Goal: Task Accomplishment & Management: Manage account settings

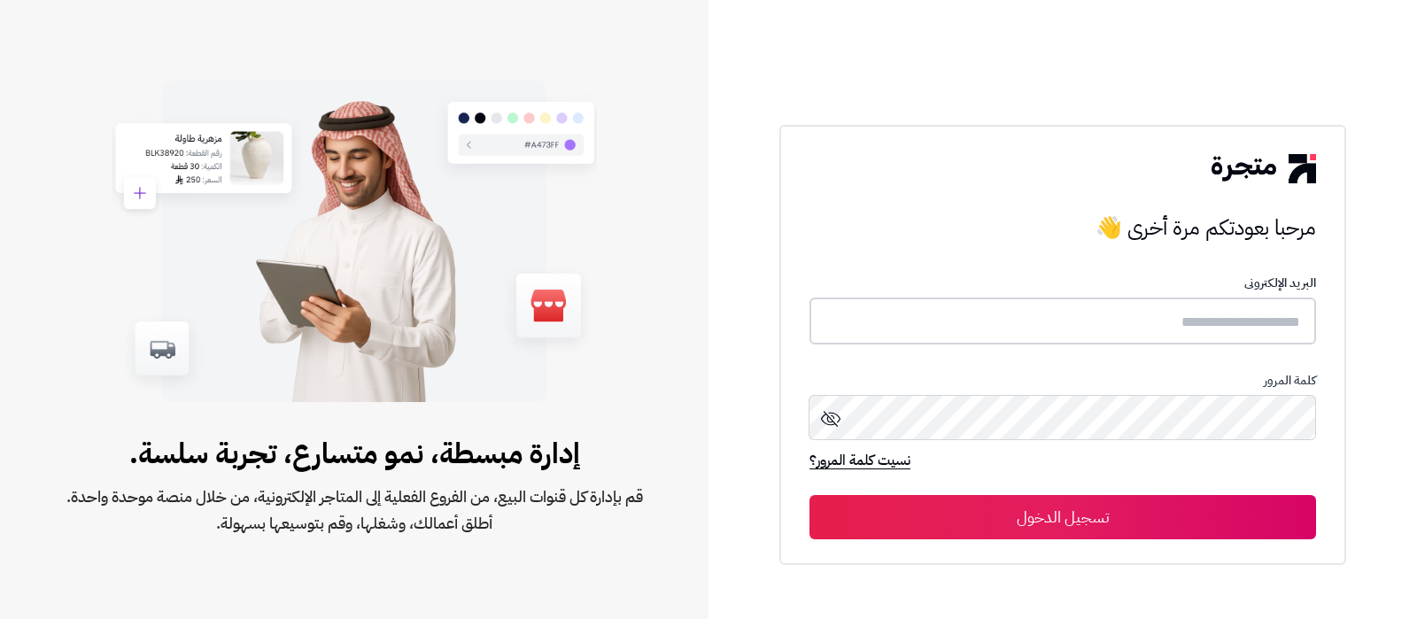
type input "**********"
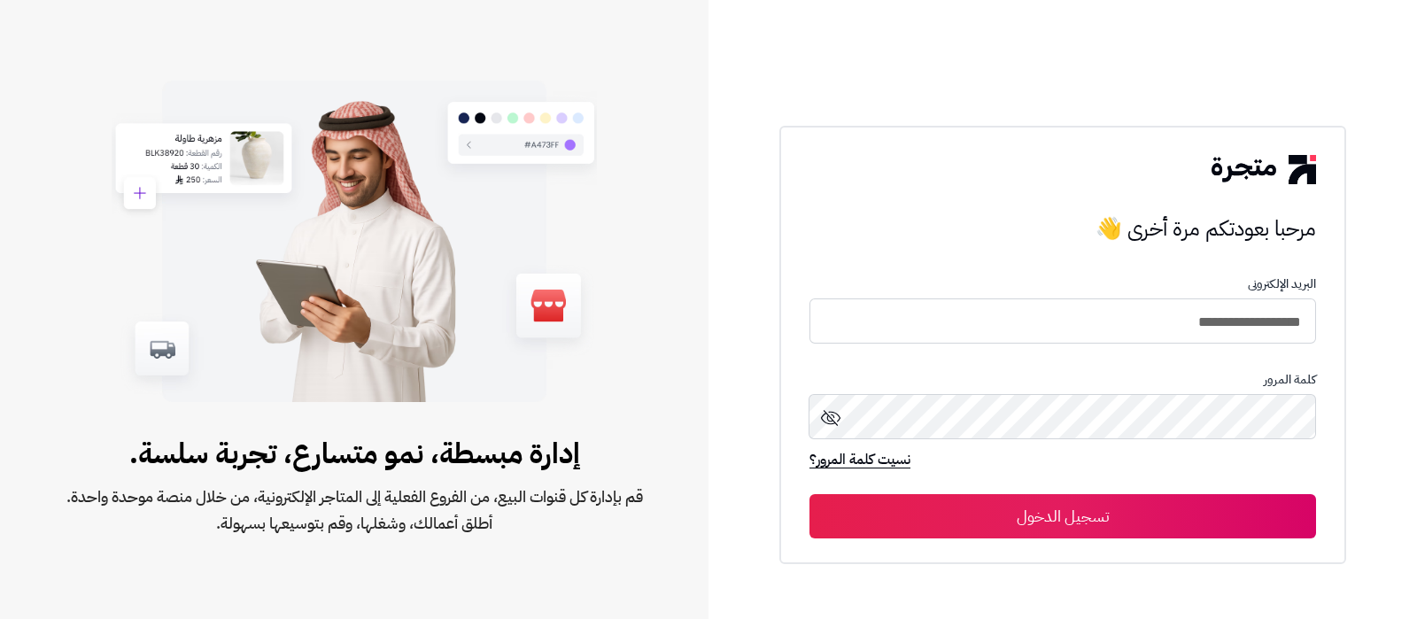
click at [1092, 526] on button "تسجيل الدخول" at bounding box center [1062, 516] width 506 height 44
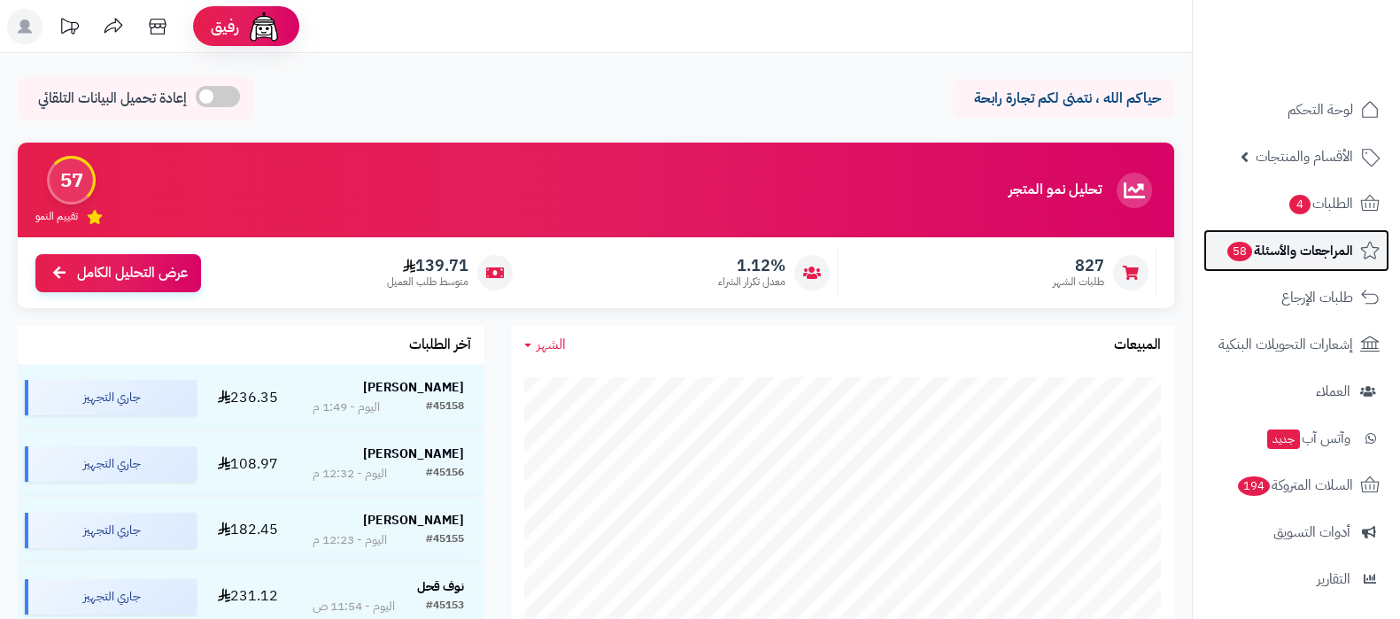
click at [1272, 261] on span "المراجعات والأسئلة 58" at bounding box center [1288, 250] width 127 height 25
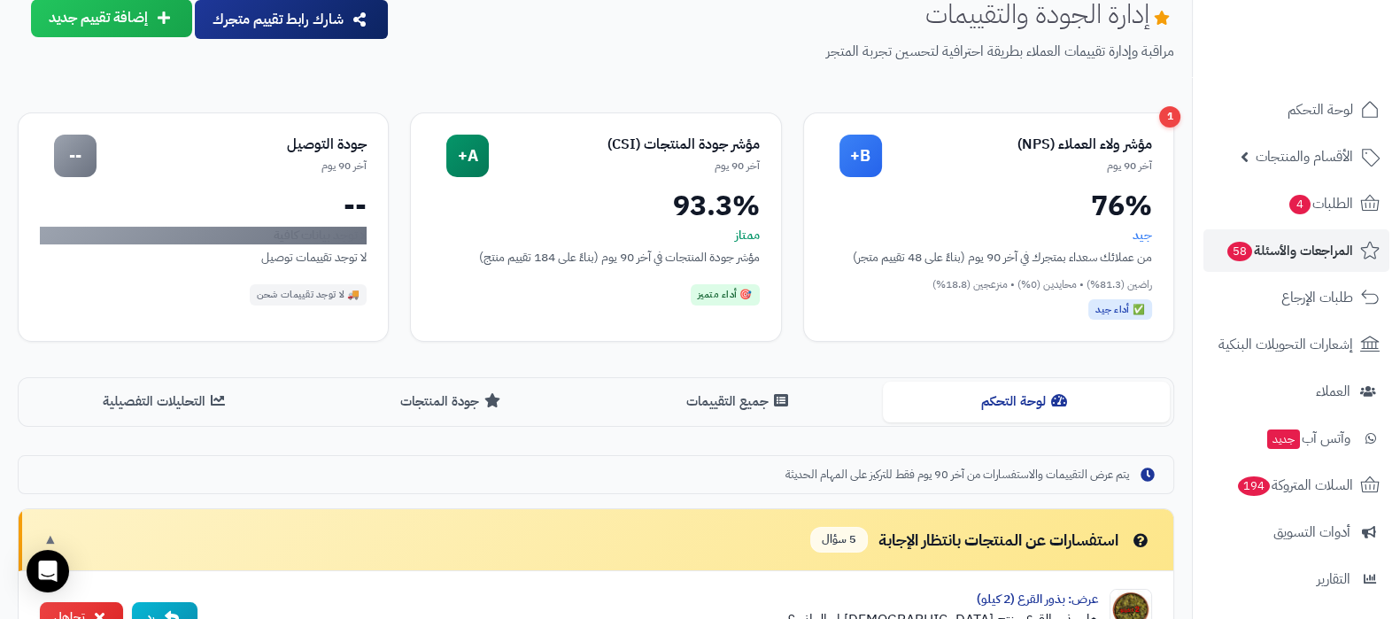
scroll to position [110, 0]
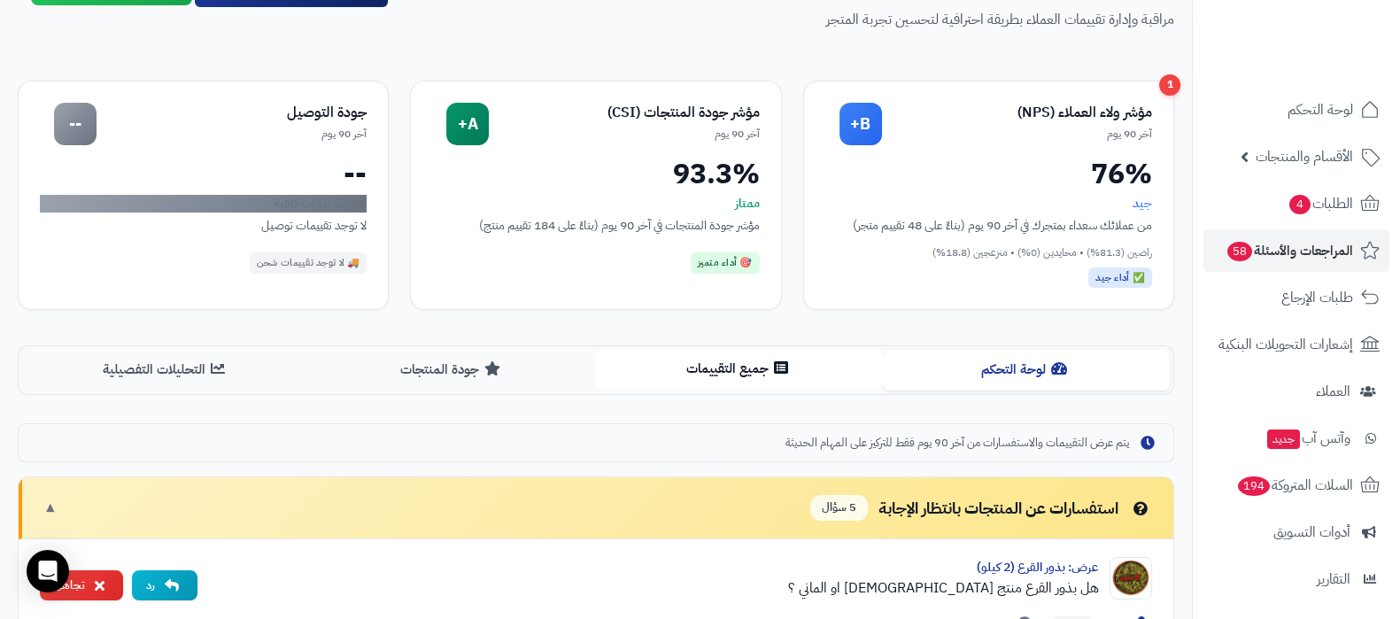
click at [725, 375] on button "جميع التقييمات" at bounding box center [739, 369] width 287 height 40
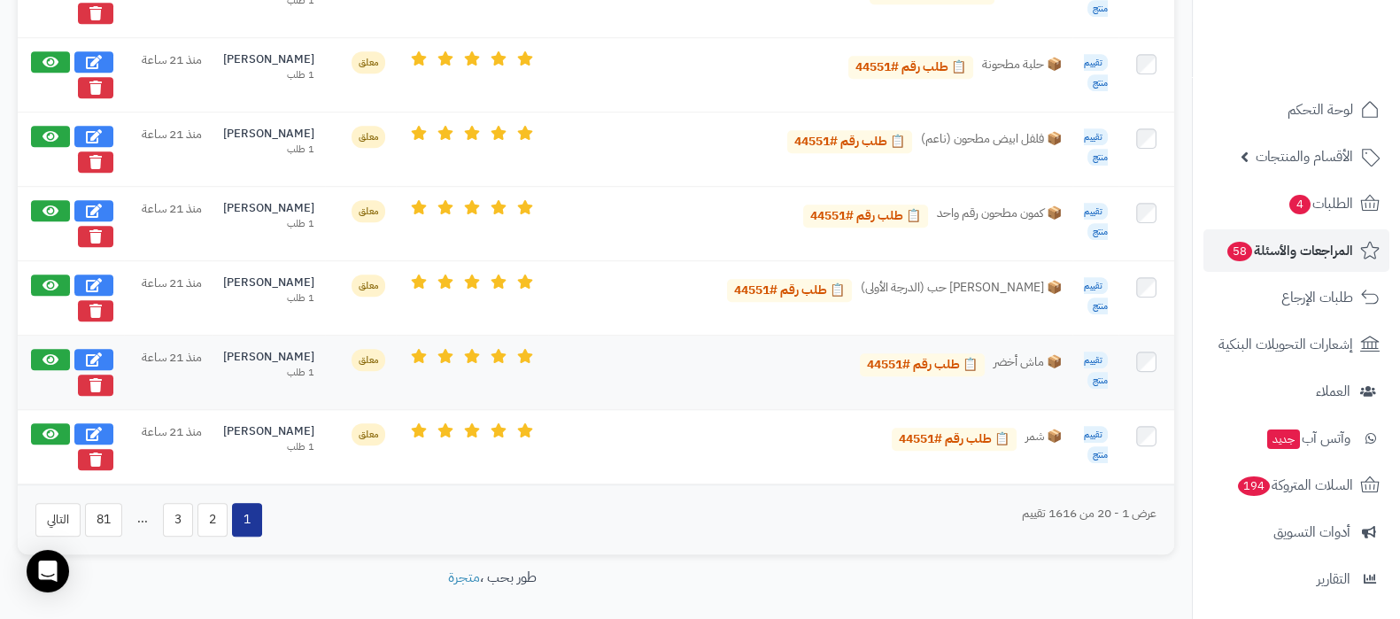
scroll to position [1795, 0]
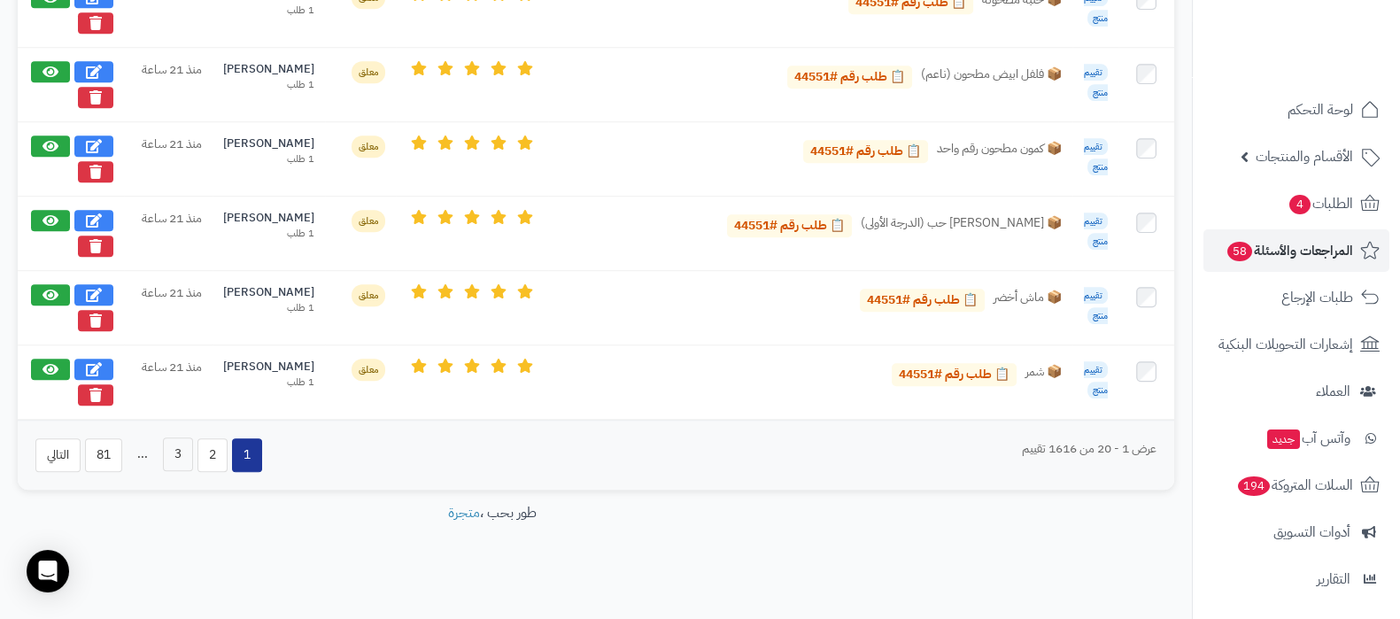
click at [168, 451] on button "3" at bounding box center [178, 454] width 30 height 34
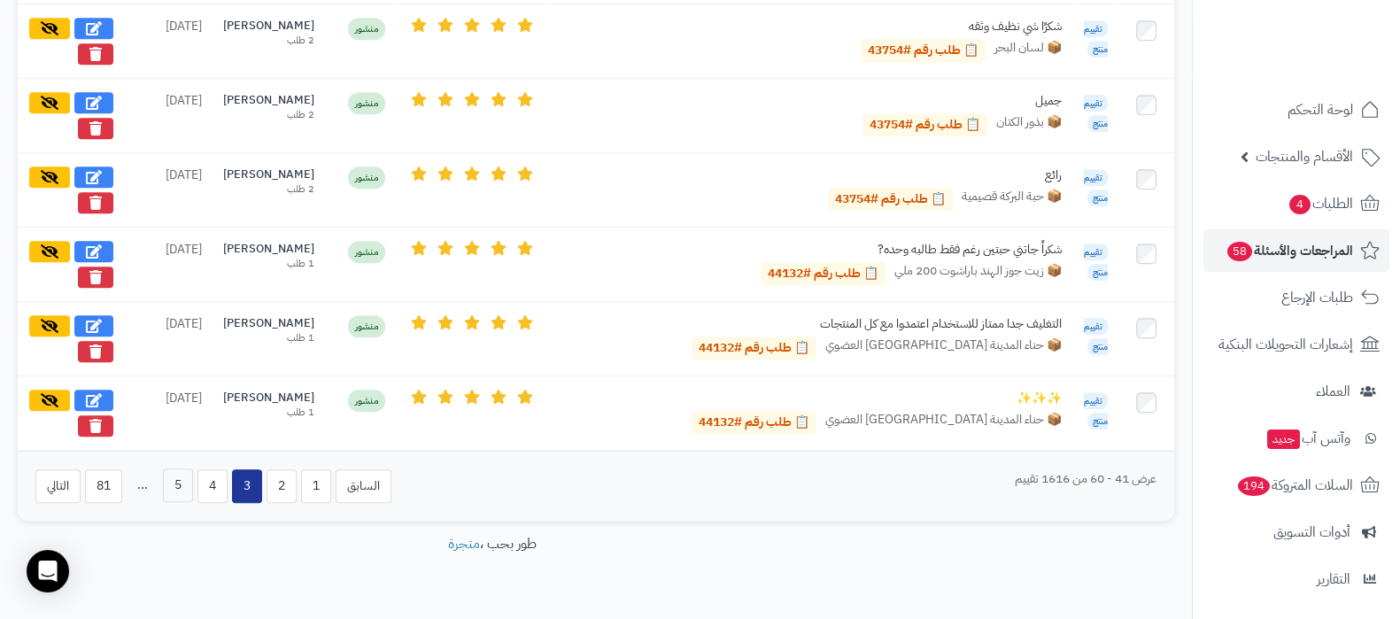
click at [172, 468] on button "5" at bounding box center [178, 485] width 30 height 34
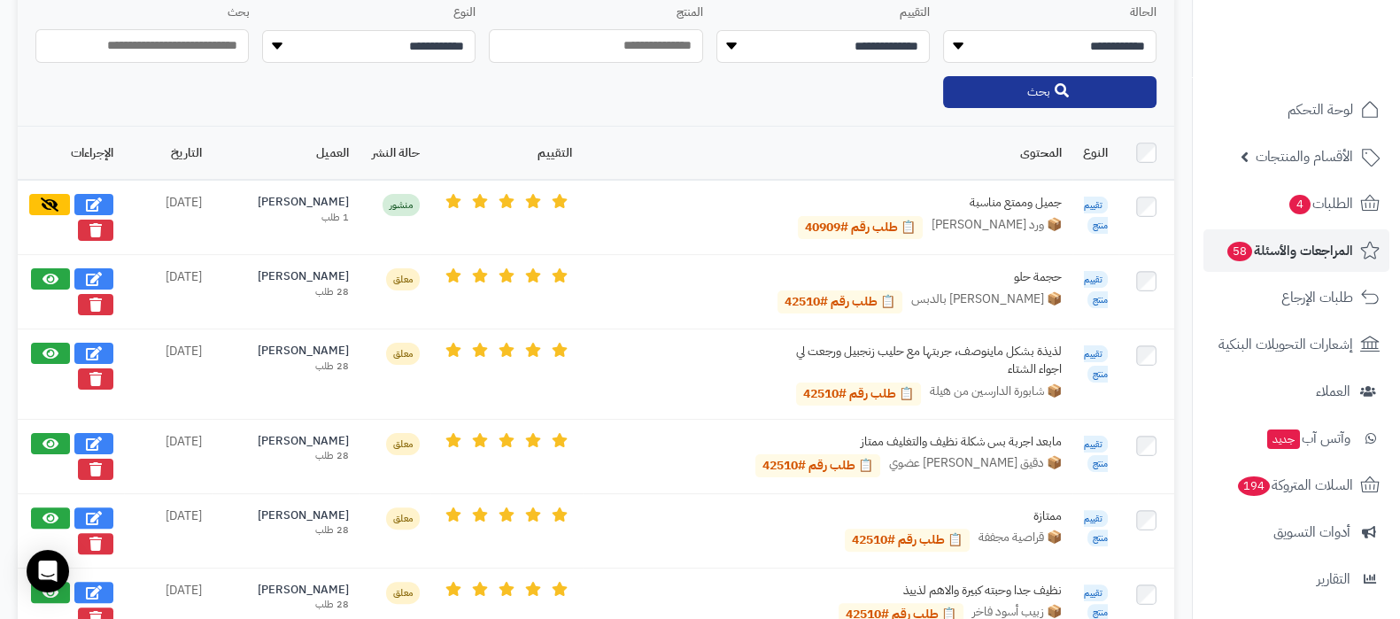
scroll to position [577, 0]
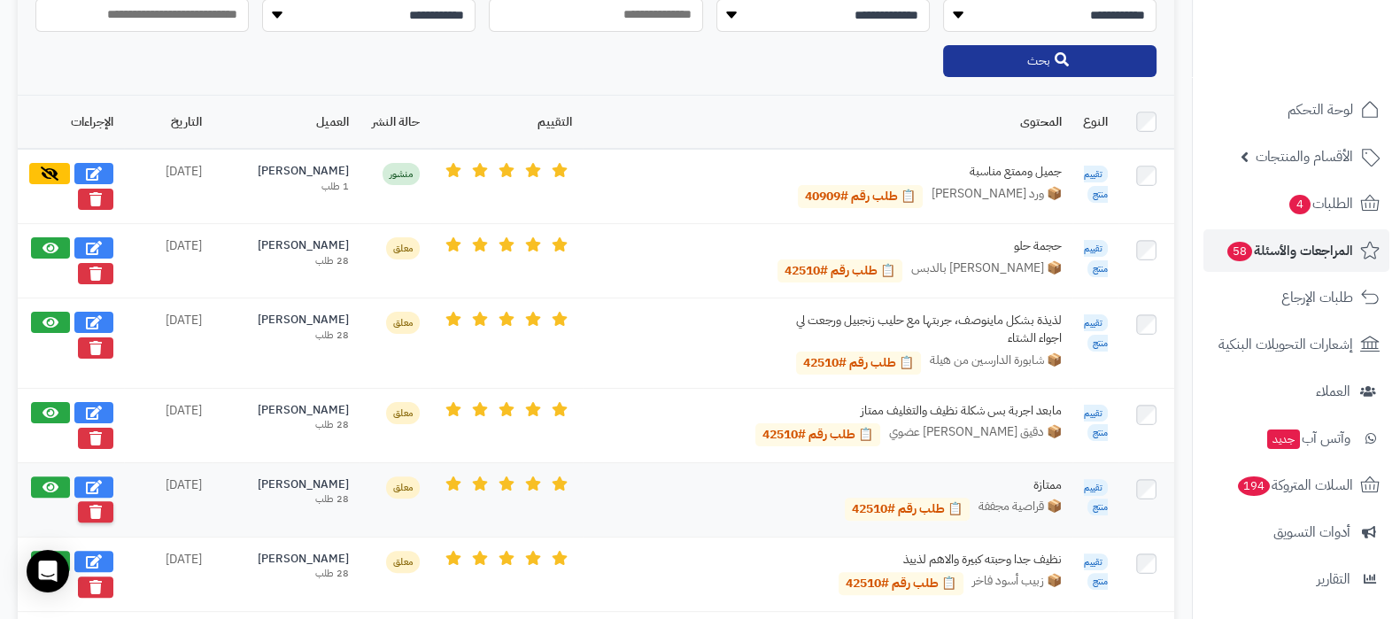
click at [103, 506] on button at bounding box center [95, 511] width 35 height 21
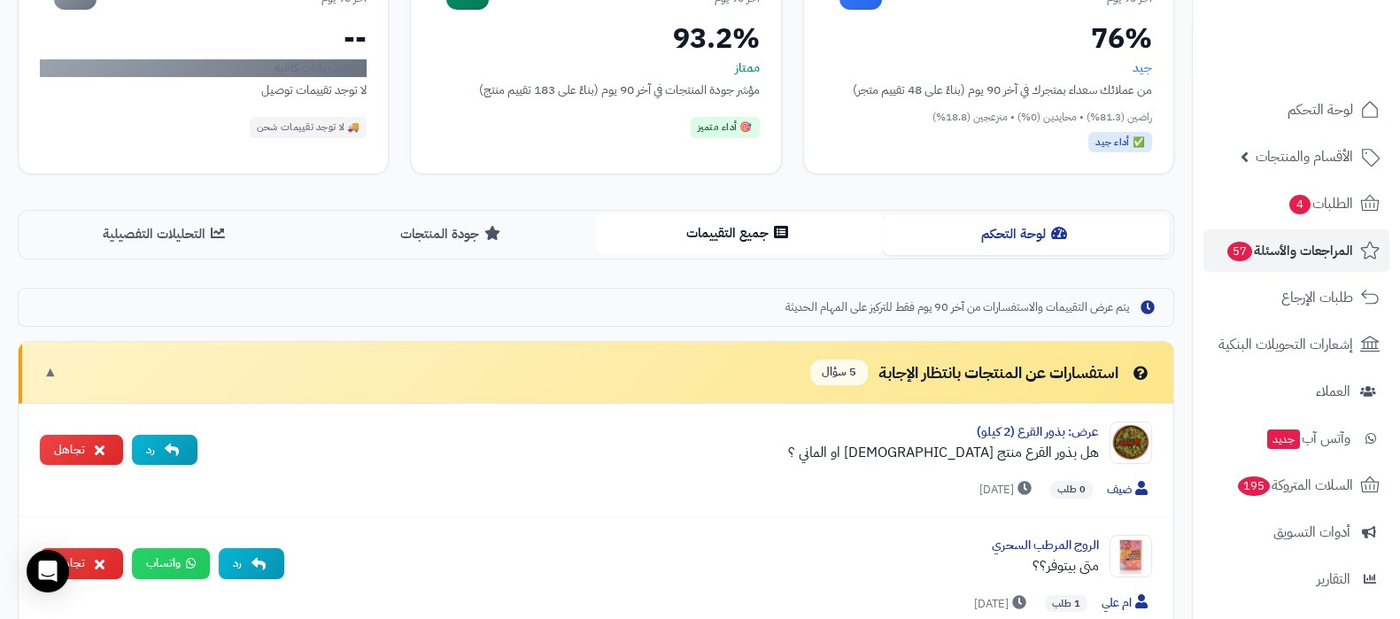
click at [714, 224] on button "جميع التقييمات" at bounding box center [739, 233] width 287 height 40
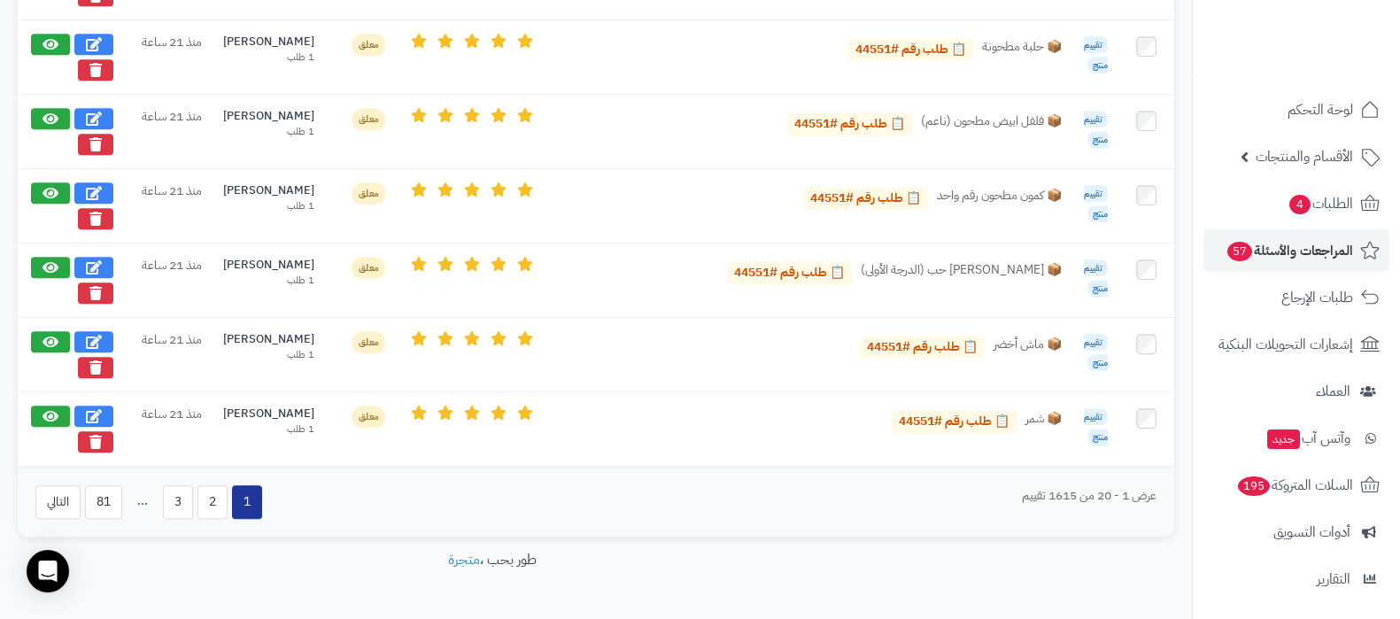
scroll to position [1795, 0]
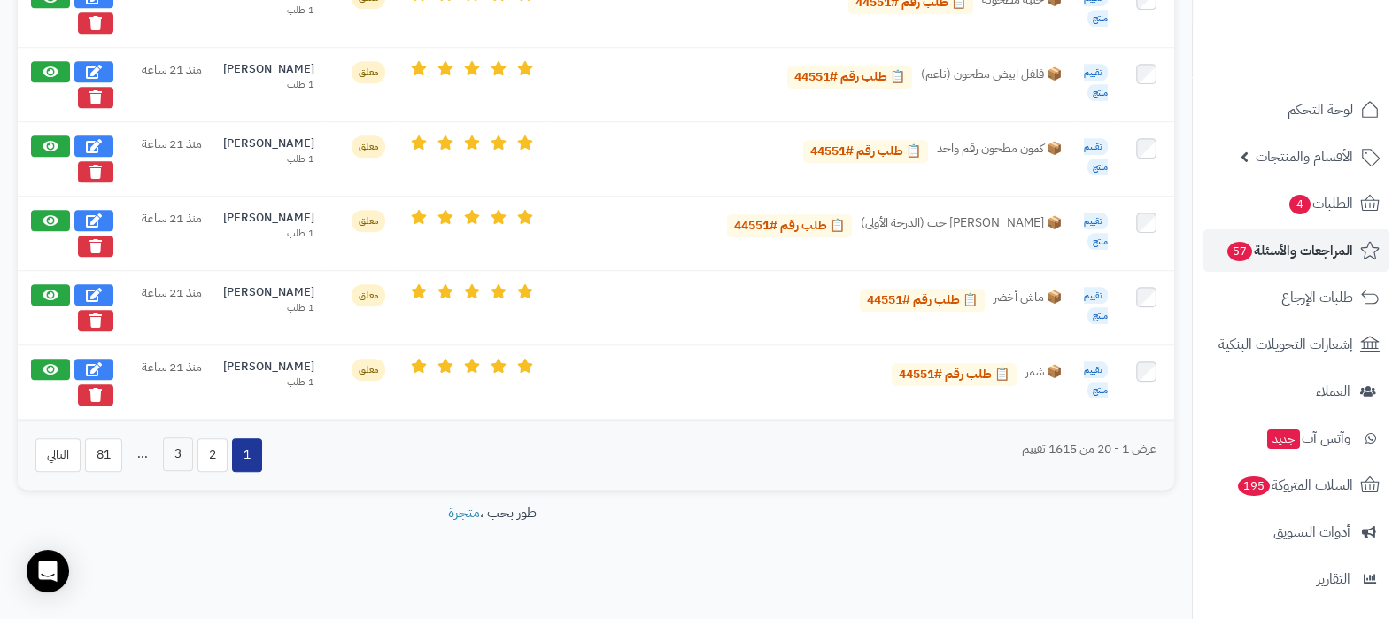
click at [177, 446] on button "3" at bounding box center [178, 454] width 30 height 34
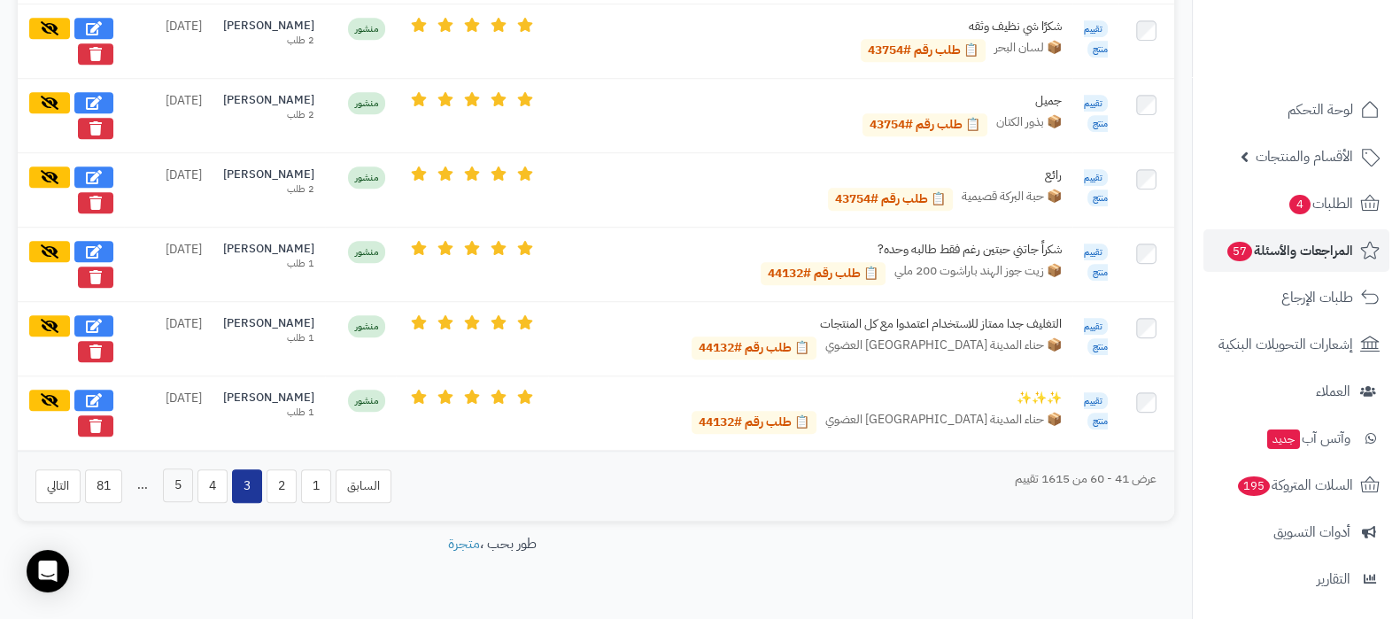
click at [182, 468] on button "5" at bounding box center [178, 485] width 30 height 34
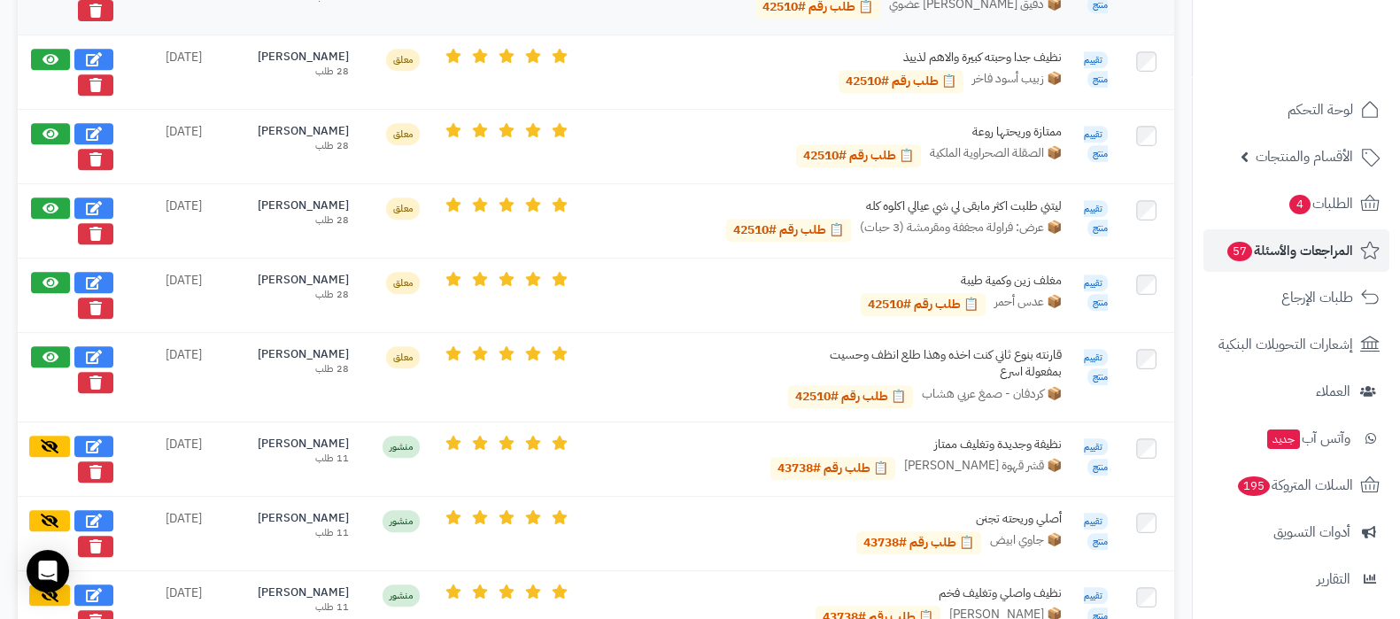
scroll to position [1020, 0]
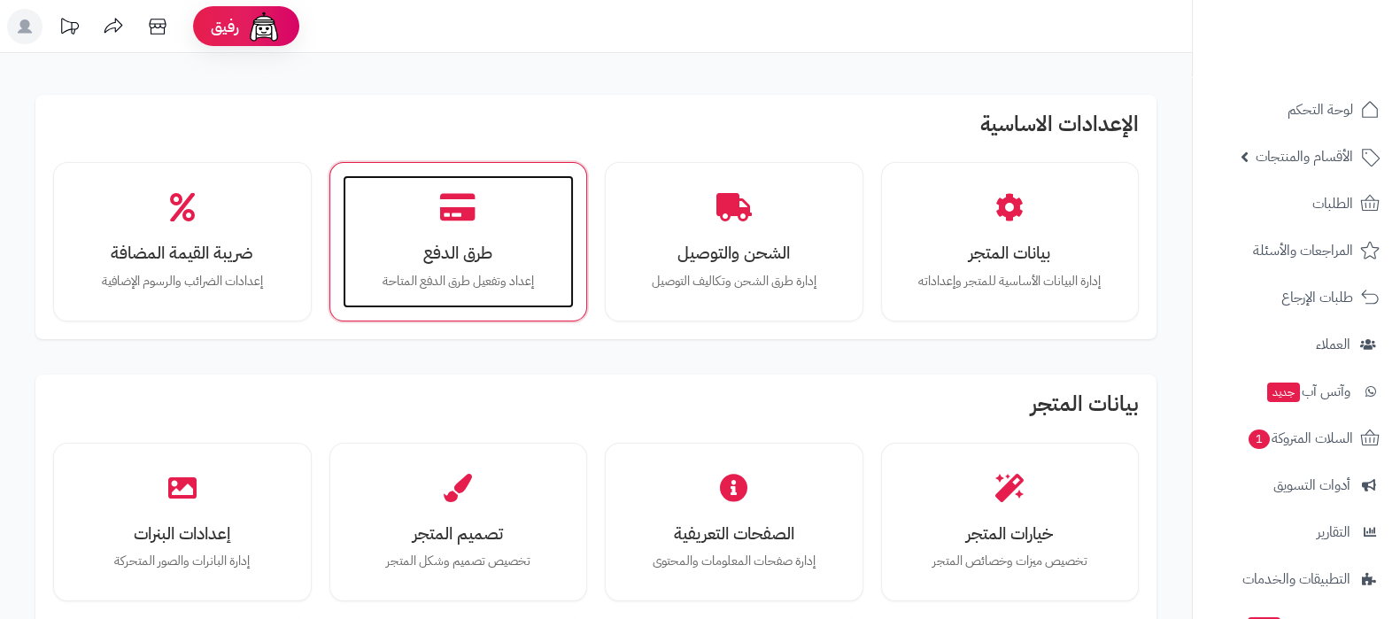
click at [448, 269] on div "طرق الدفع إعداد وتفعيل طرق الدفع المتاحة" at bounding box center [459, 241] width 232 height 133
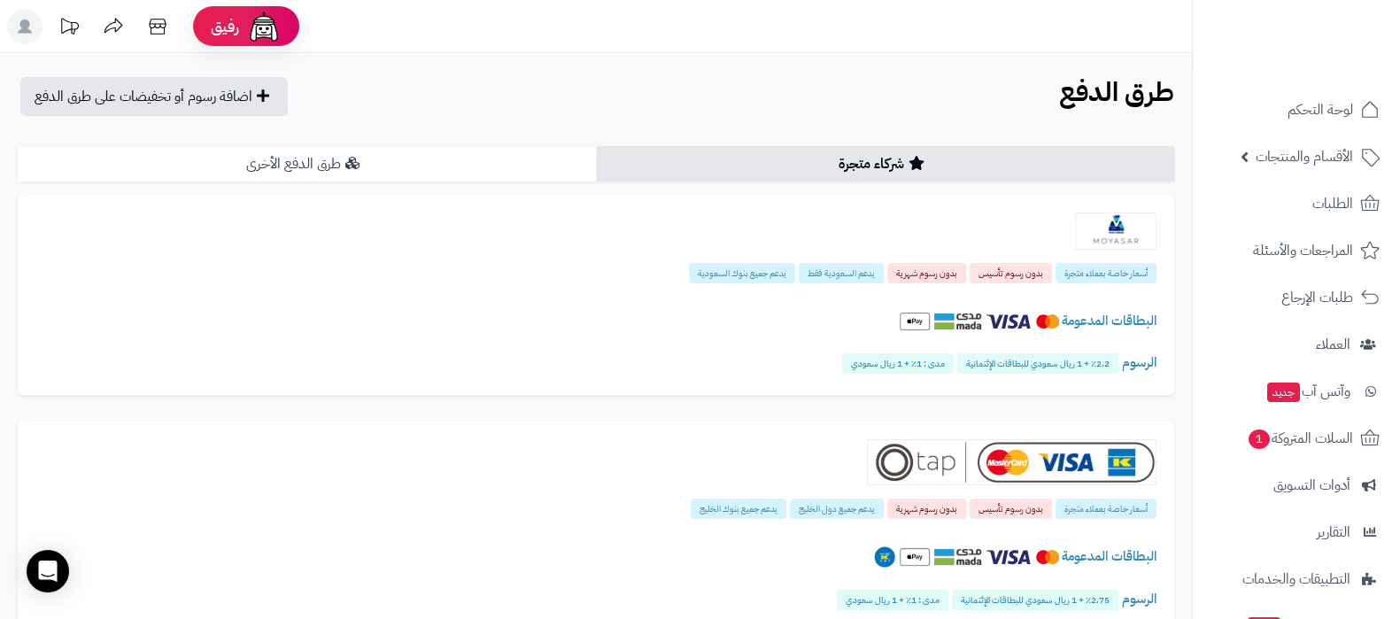
click at [438, 159] on link "طرق الدفع الأخرى" at bounding box center [307, 163] width 578 height 35
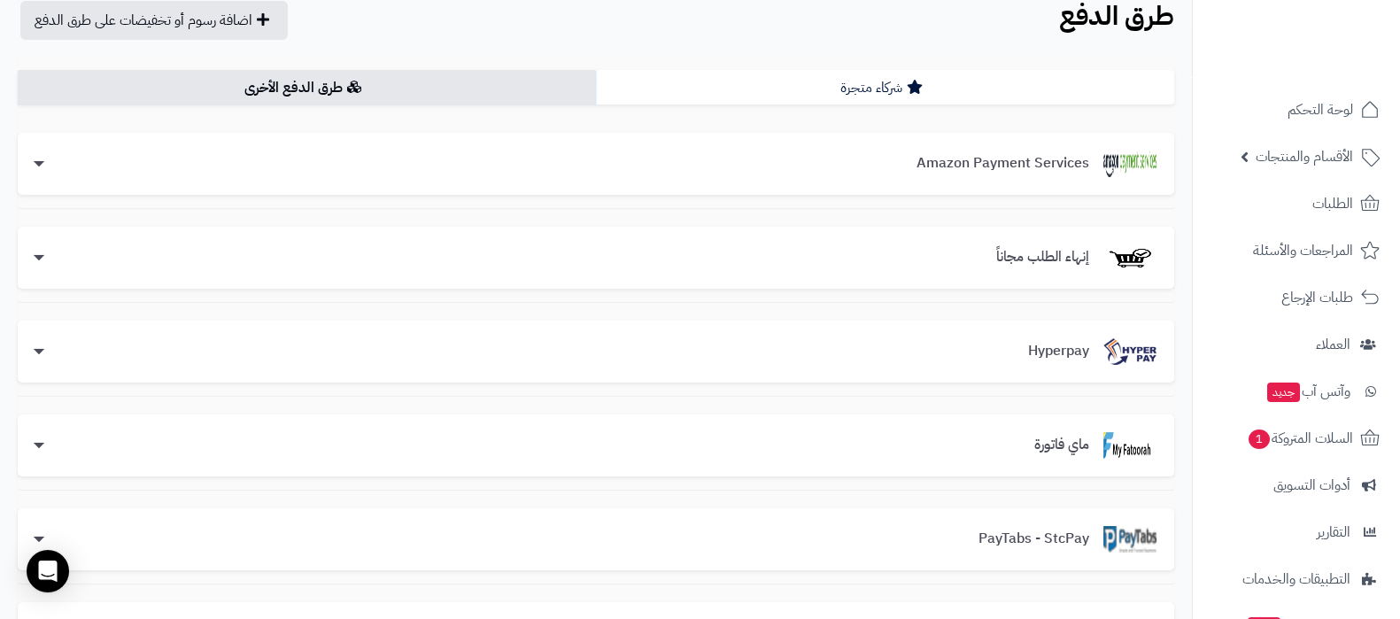
scroll to position [110, 0]
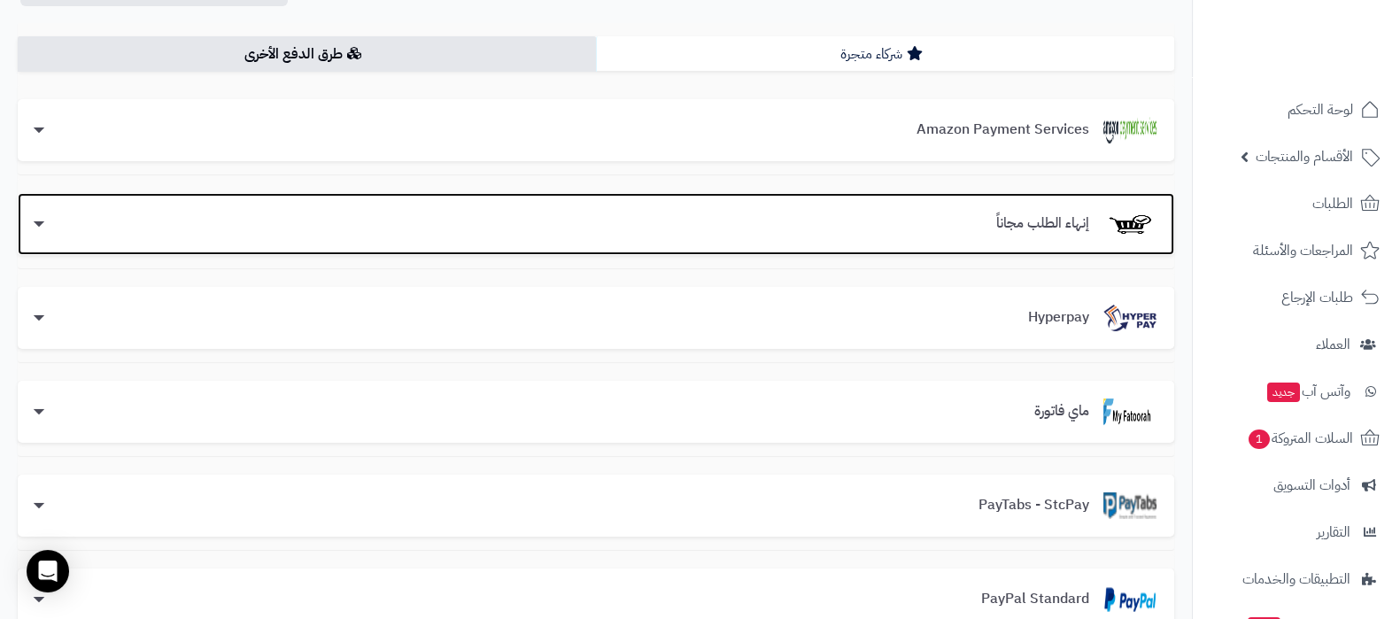
click at [867, 219] on div "إنهاء الطلب مجاناً" at bounding box center [595, 224] width 1121 height 27
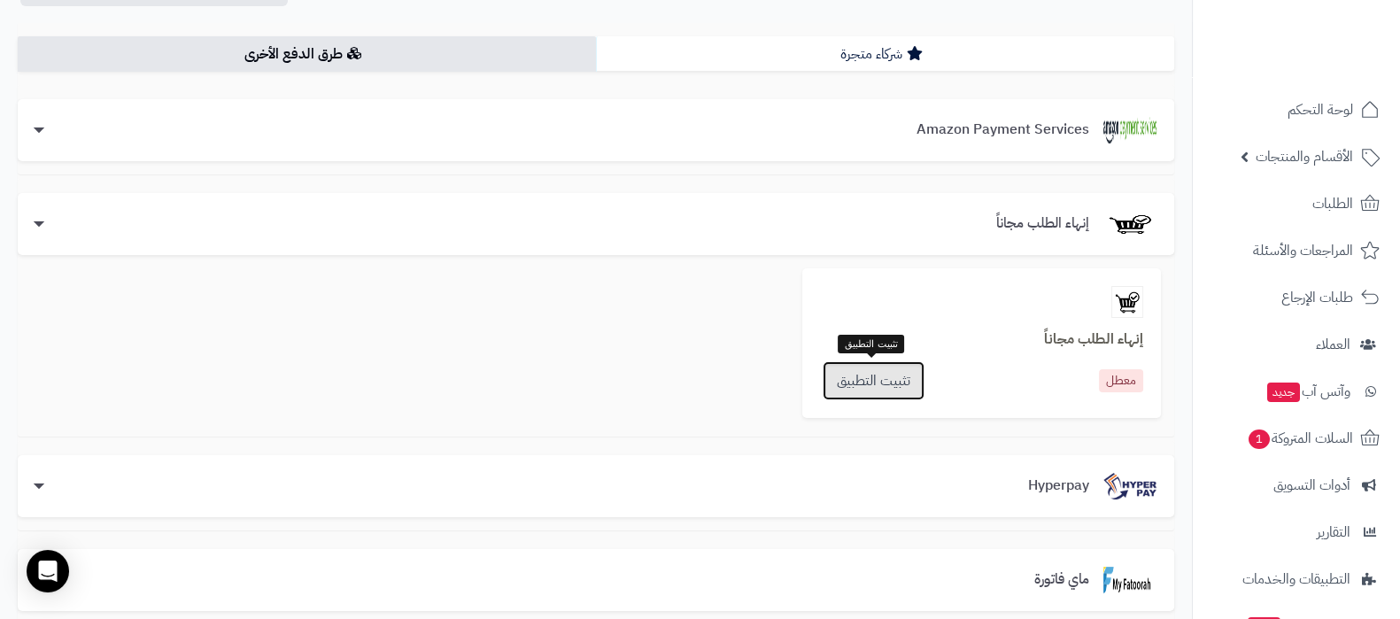
click at [846, 372] on link "تثبيت التطبيق" at bounding box center [874, 380] width 102 height 39
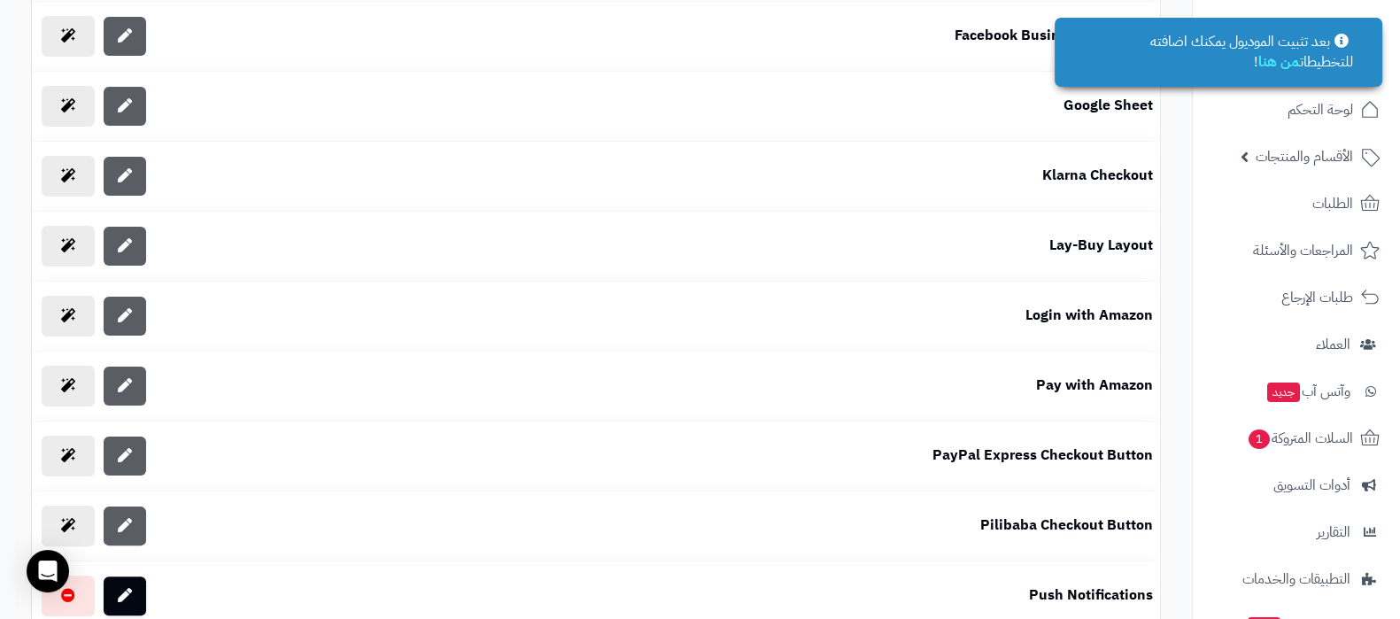
scroll to position [553, 0]
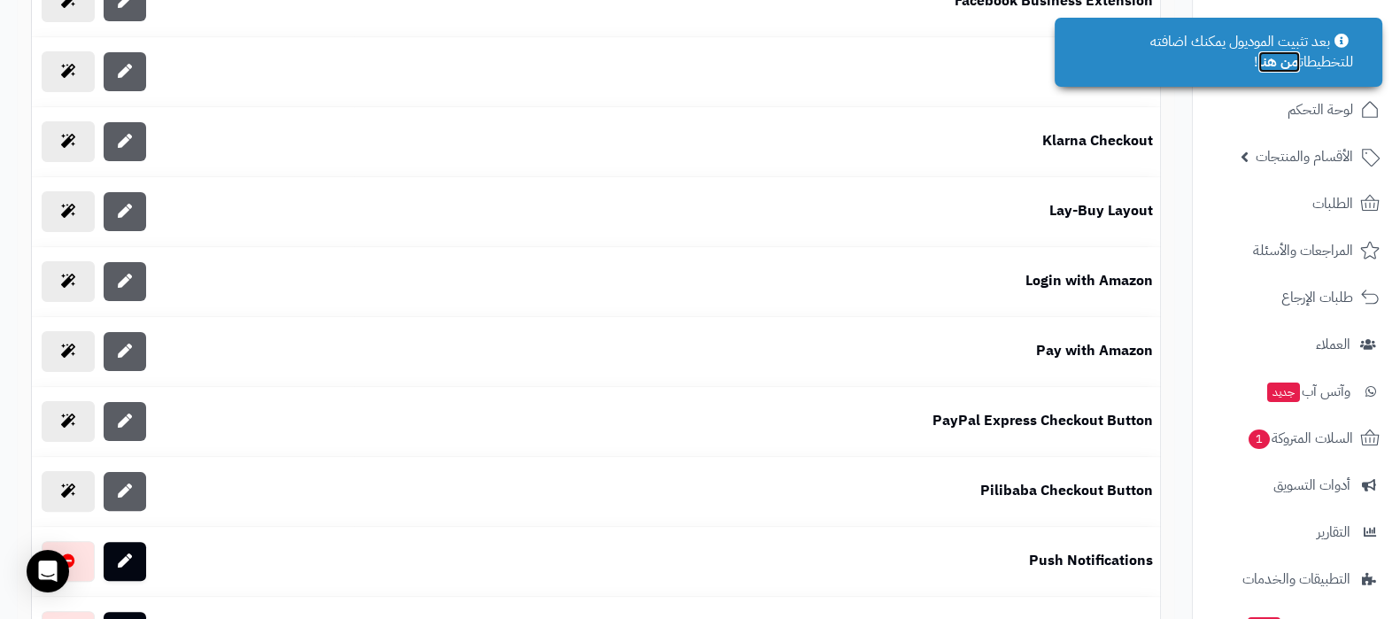
click at [1260, 62] on link "من هنا" at bounding box center [1279, 61] width 42 height 21
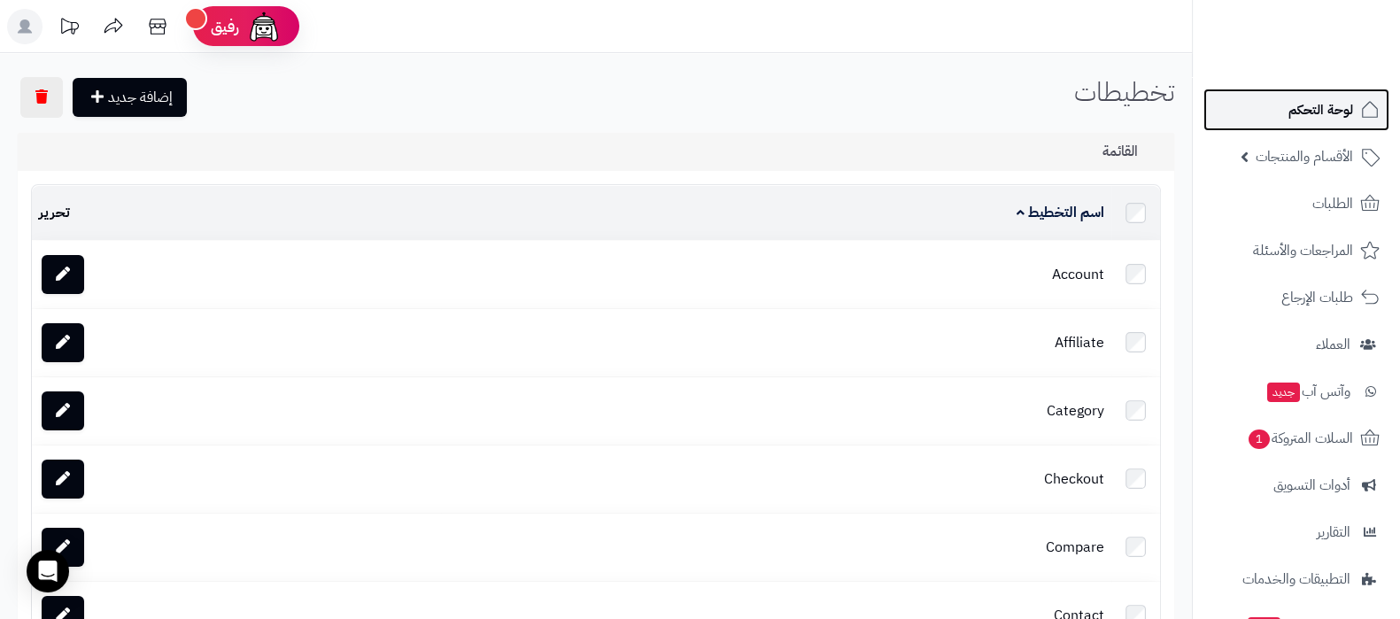
click at [1326, 109] on span "لوحة التحكم" at bounding box center [1320, 109] width 65 height 25
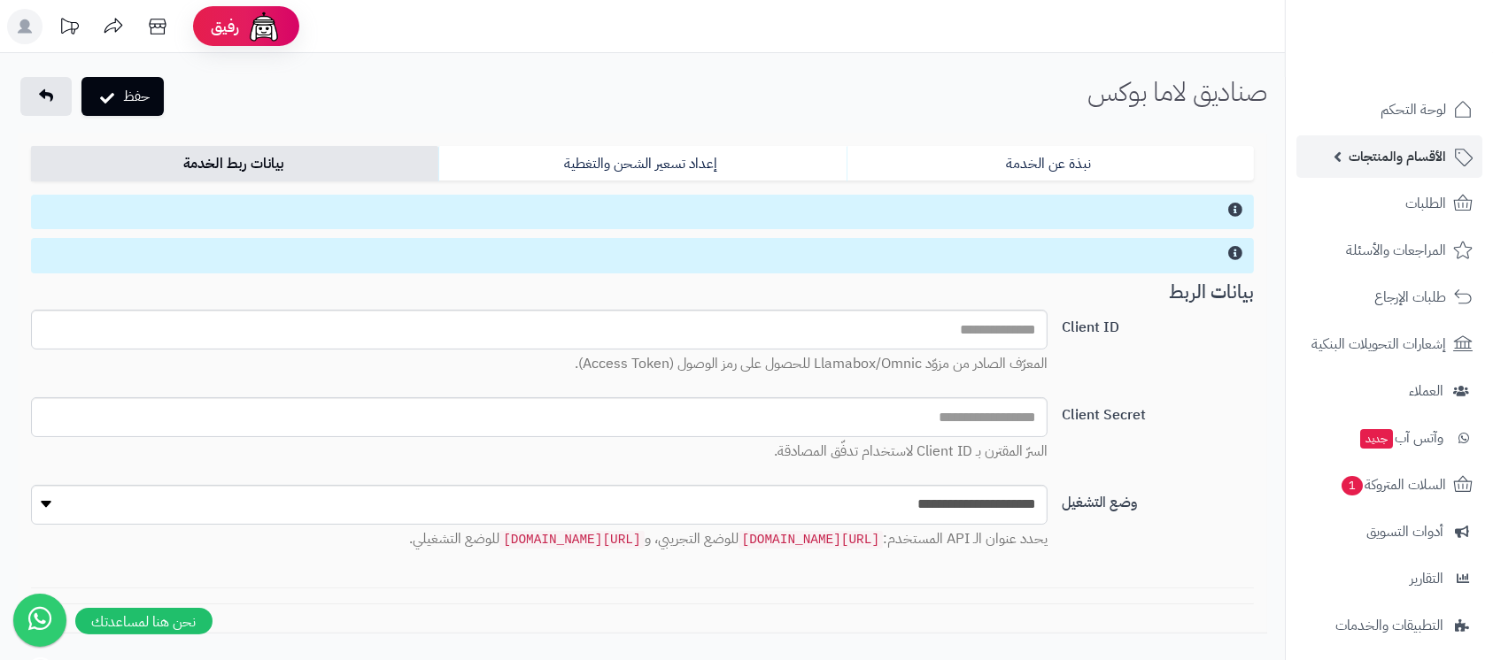
click at [1371, 158] on span "الأقسام والمنتجات" at bounding box center [1396, 156] width 97 height 25
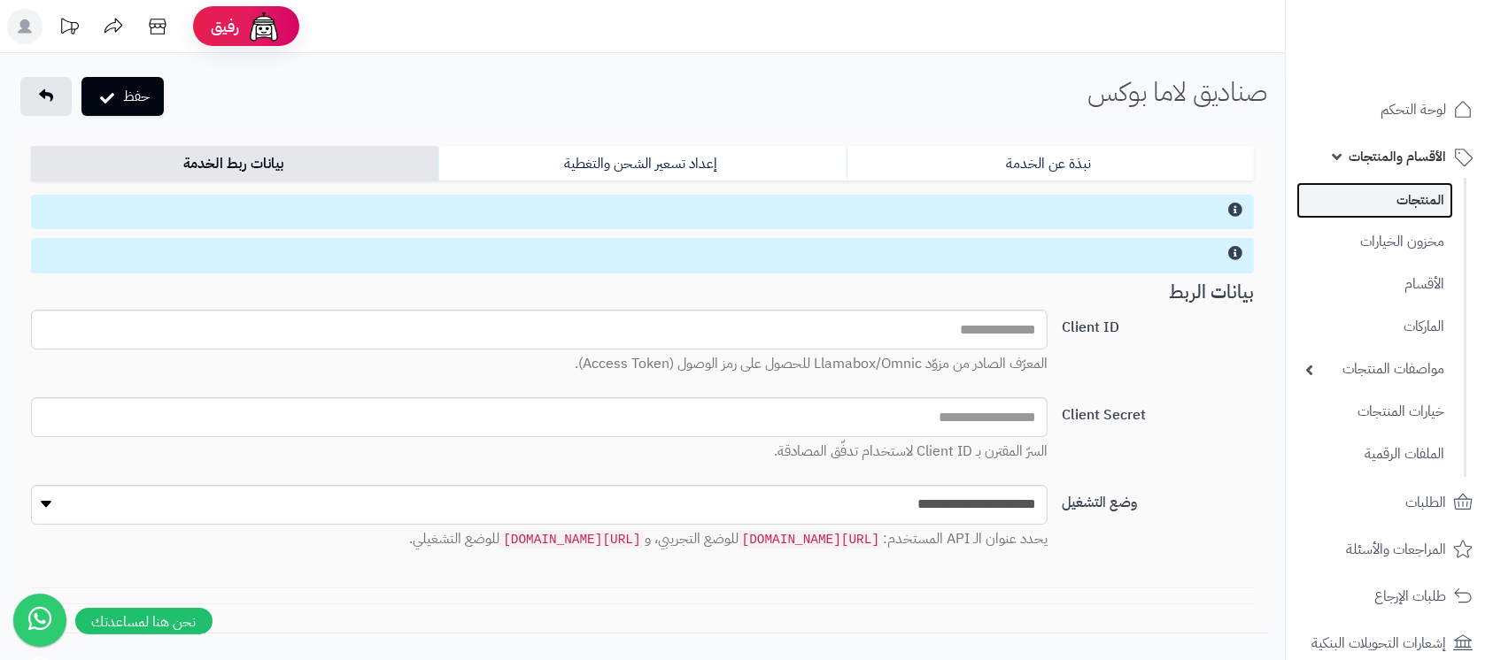
click at [1404, 195] on link "المنتجات" at bounding box center [1374, 200] width 157 height 36
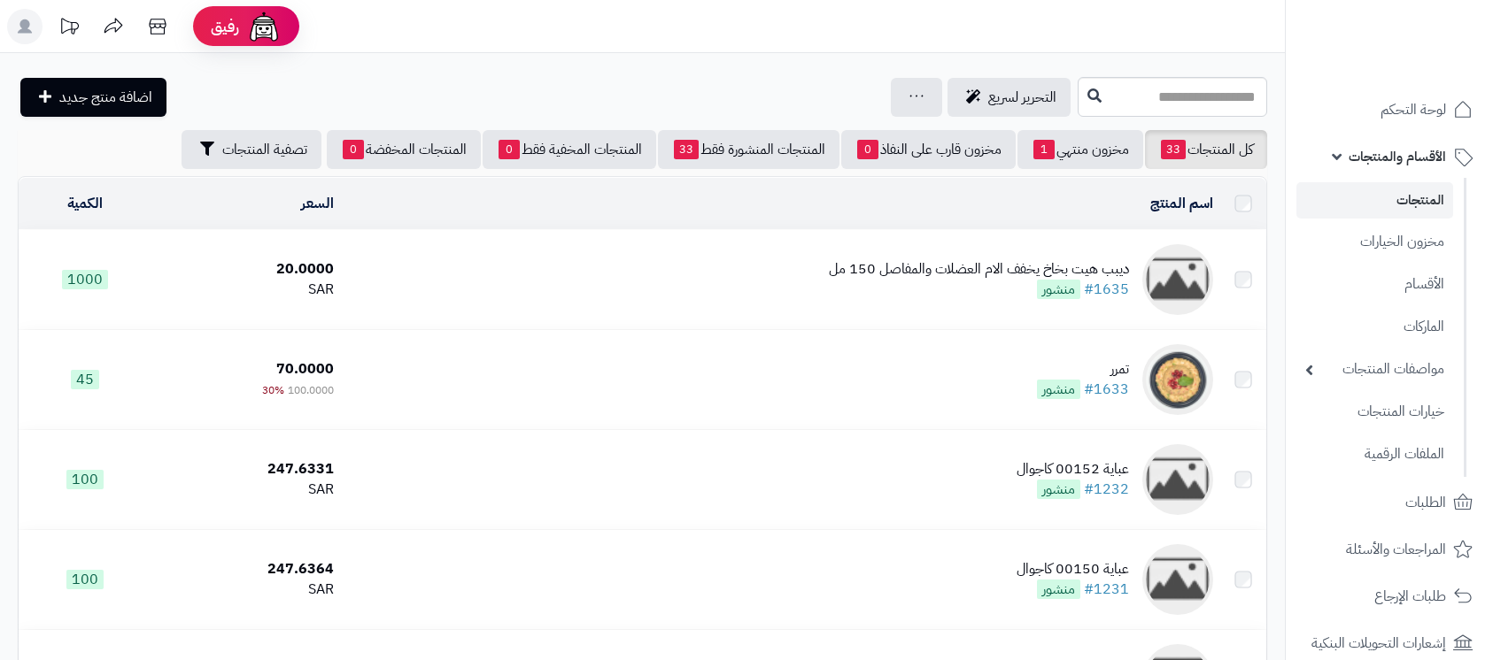
click at [914, 270] on div "ديبب هيت بخاخ يخفف الام العضلات والمفاصل 150 مل" at bounding box center [979, 269] width 300 height 20
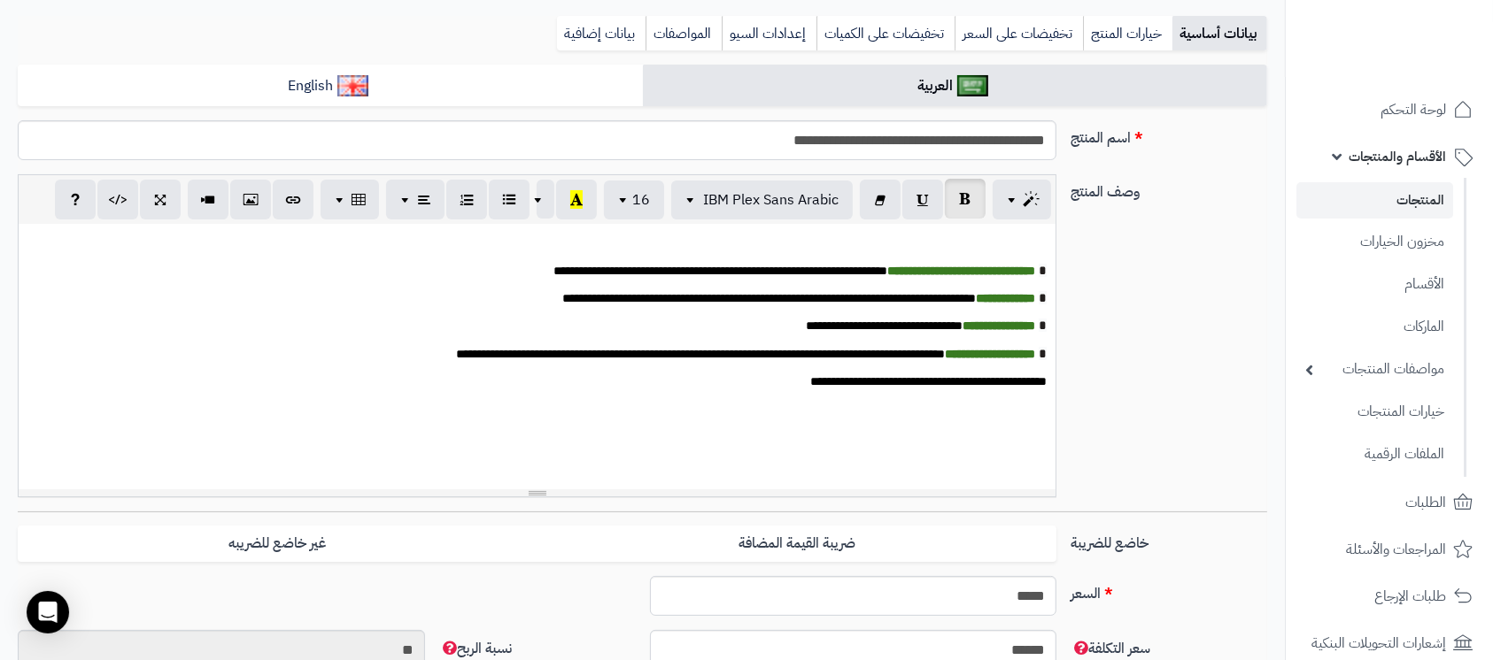
scroll to position [236, 0]
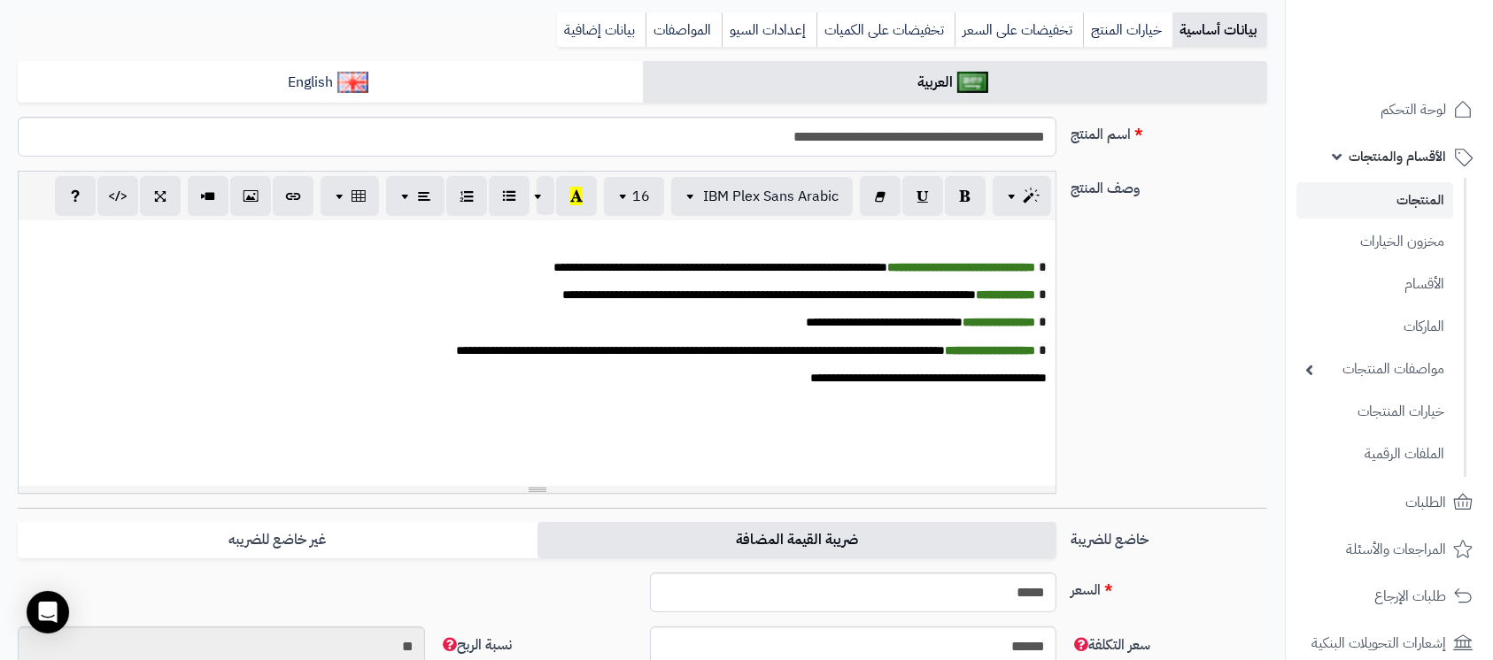
click at [714, 531] on label "ضريبة القيمة المضافة" at bounding box center [797, 540] width 520 height 36
type input "*****"
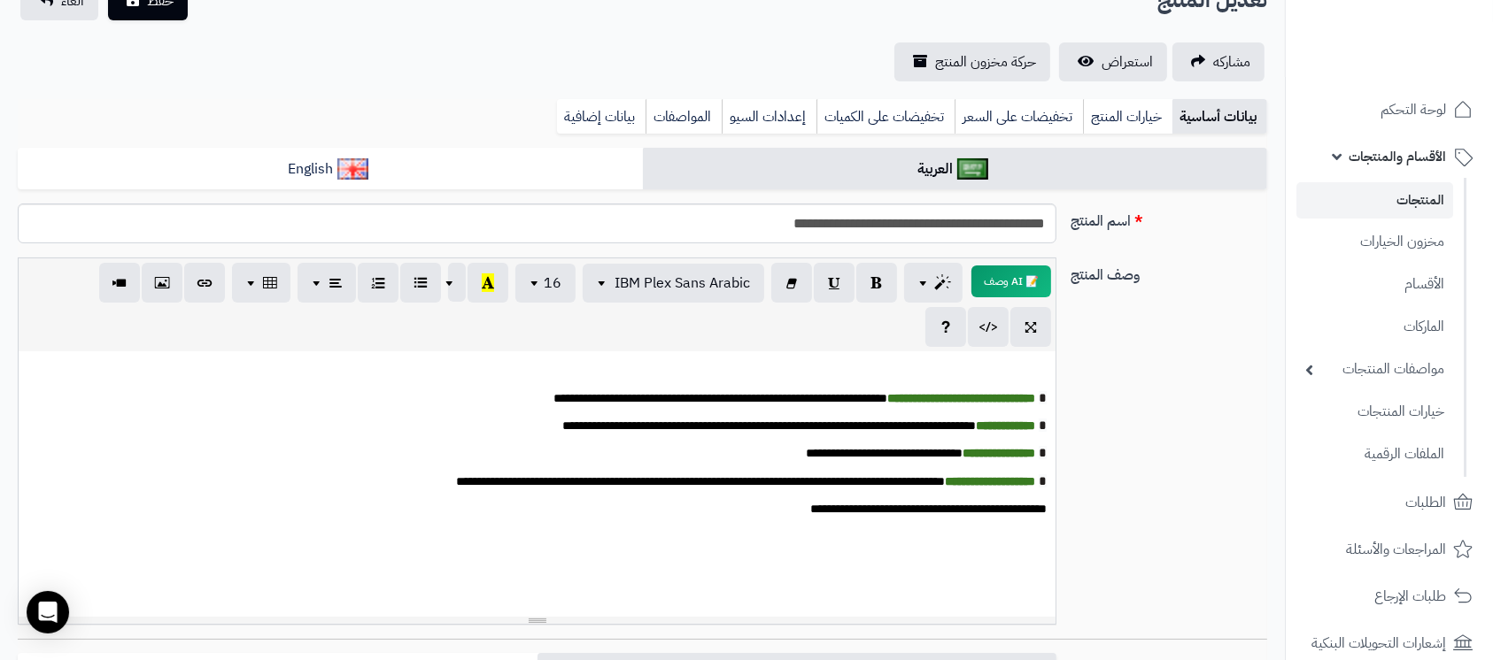
scroll to position [0, 0]
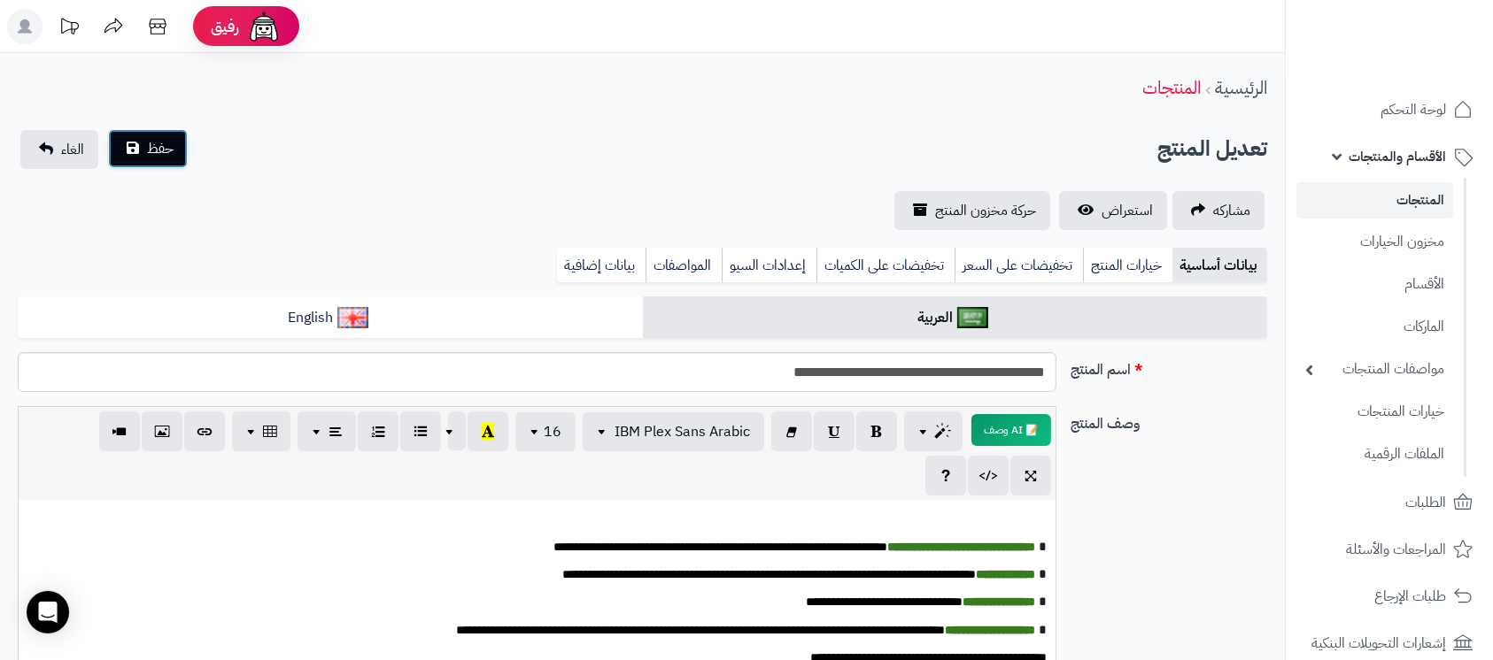
click at [147, 145] on span "حفظ" at bounding box center [160, 148] width 27 height 21
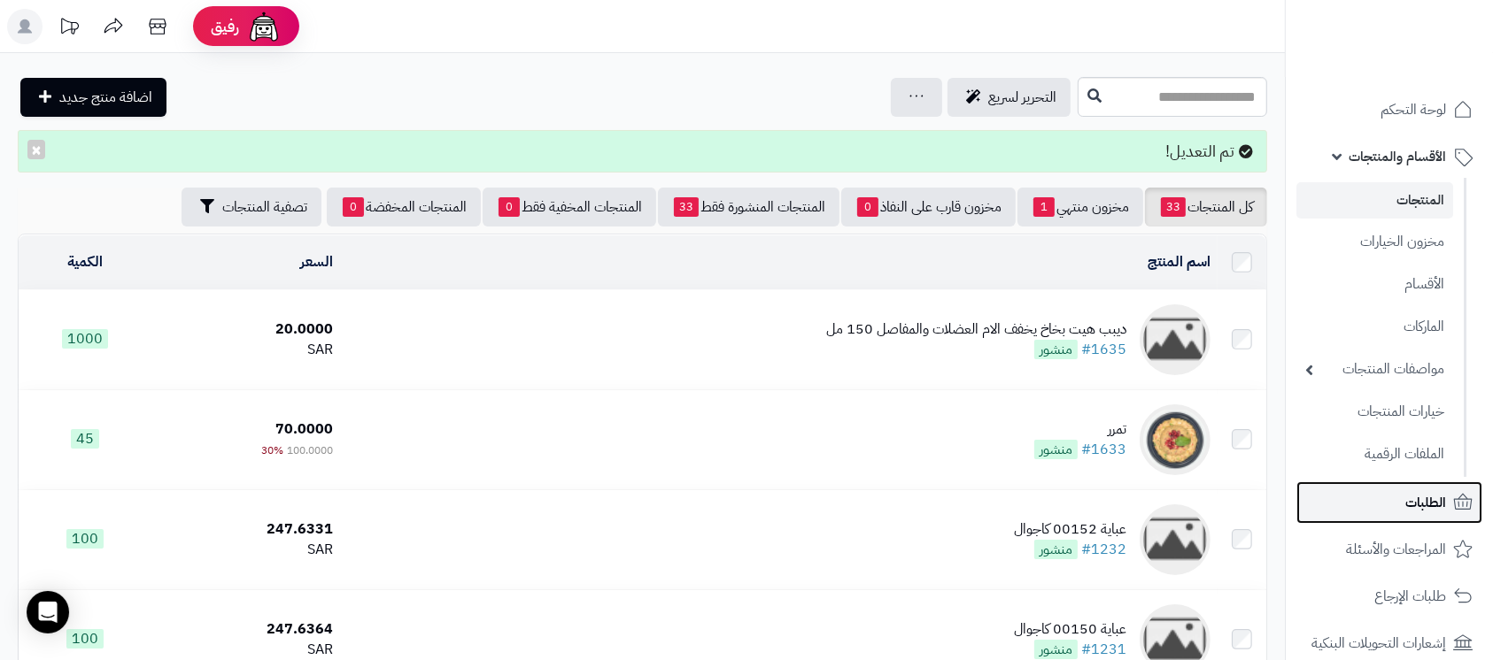
click at [1403, 515] on link "الطلبات" at bounding box center [1389, 503] width 186 height 42
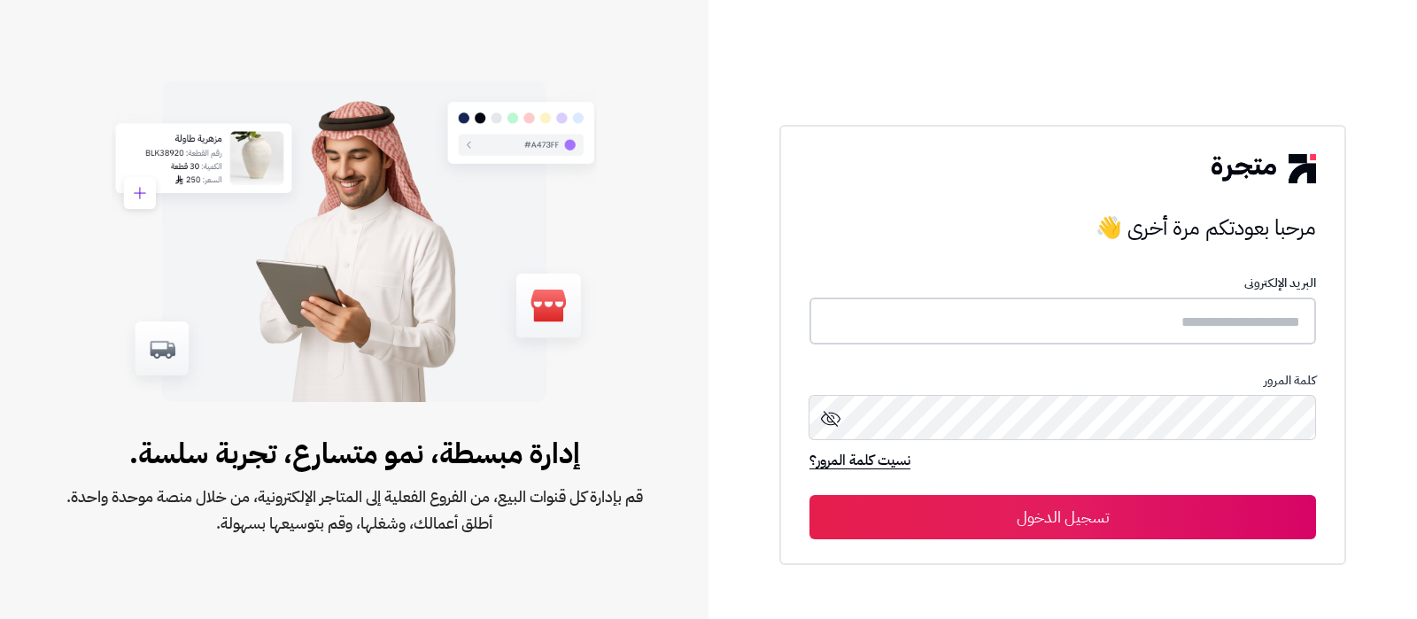
type input "**********"
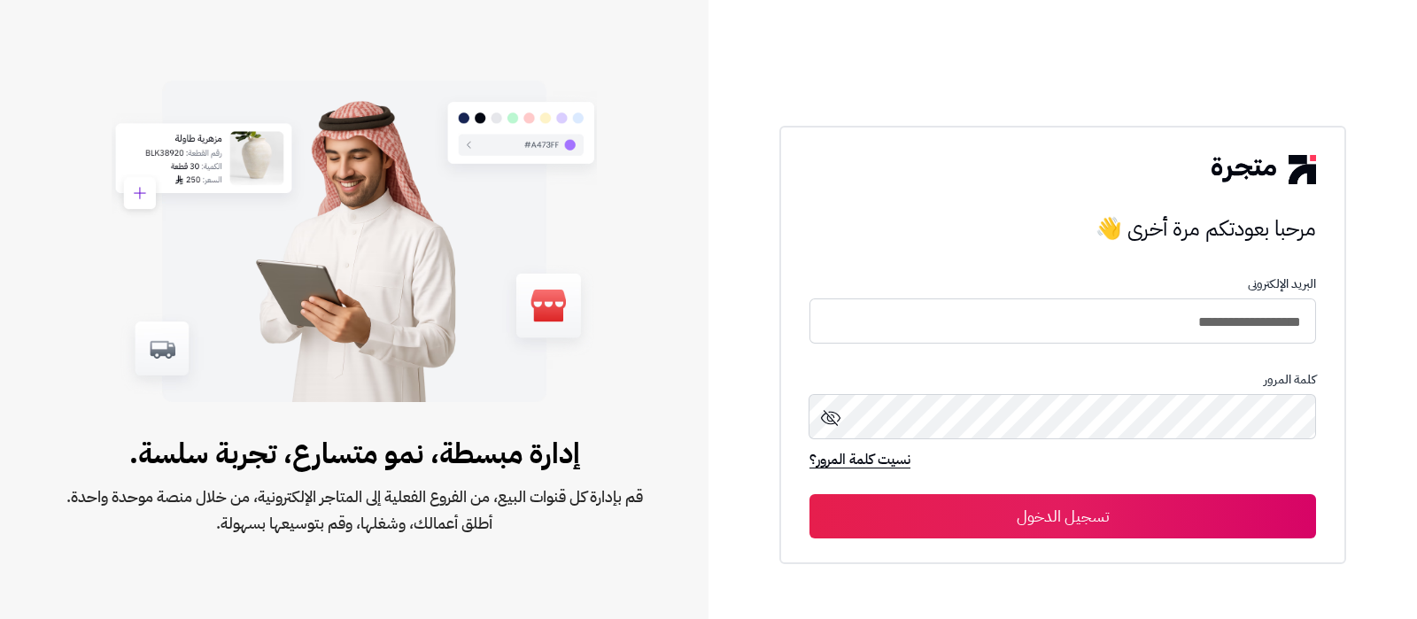
click at [1062, 516] on button "تسجيل الدخول" at bounding box center [1062, 516] width 506 height 44
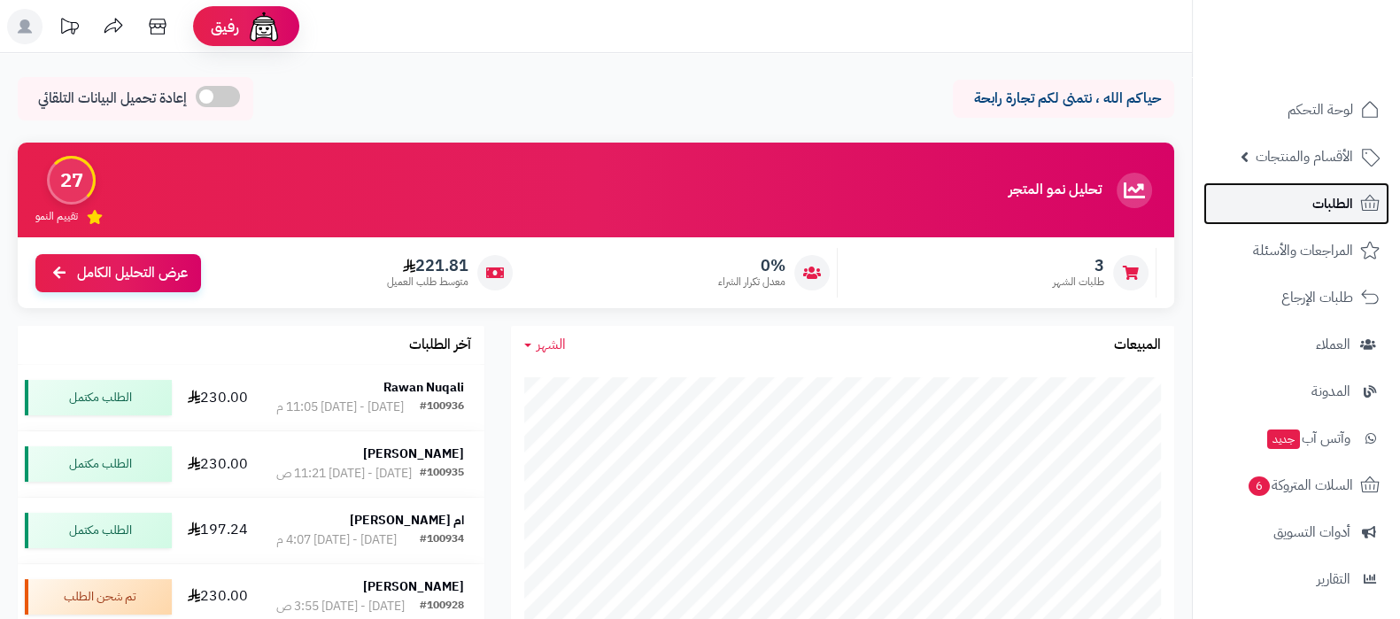
click at [1279, 195] on link "الطلبات" at bounding box center [1296, 203] width 186 height 42
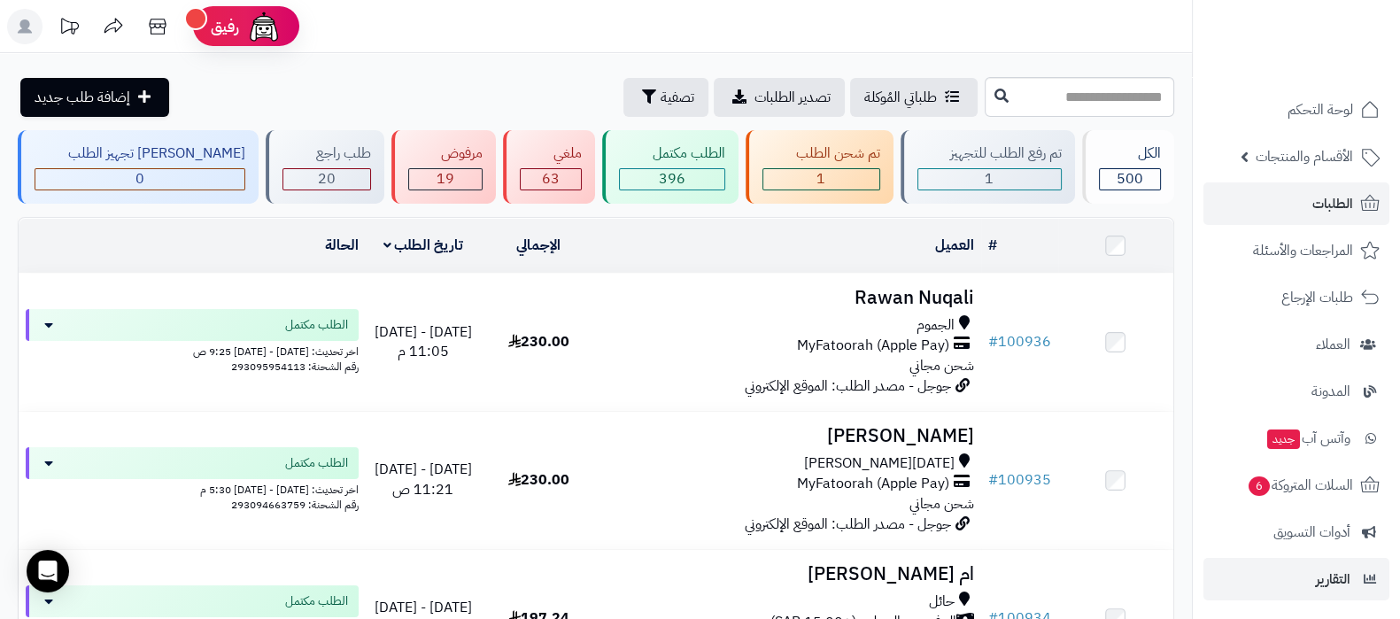
scroll to position [190, 0]
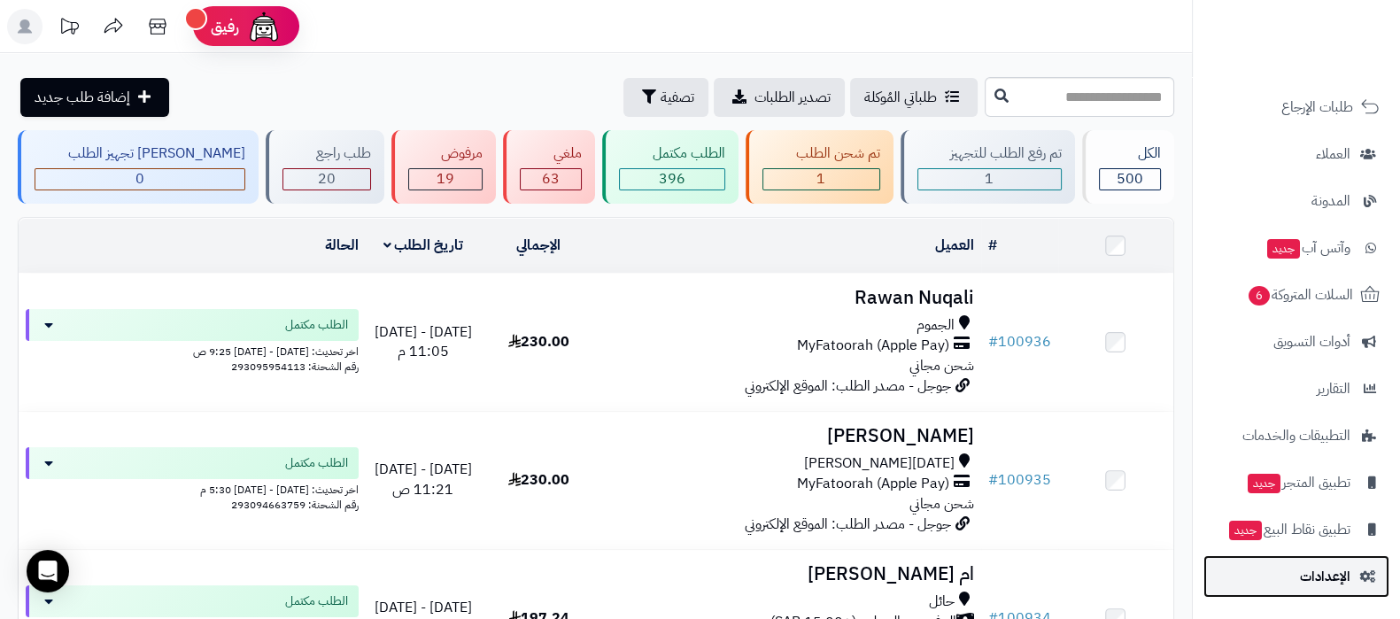
click at [1306, 579] on span "الإعدادات" at bounding box center [1325, 576] width 50 height 25
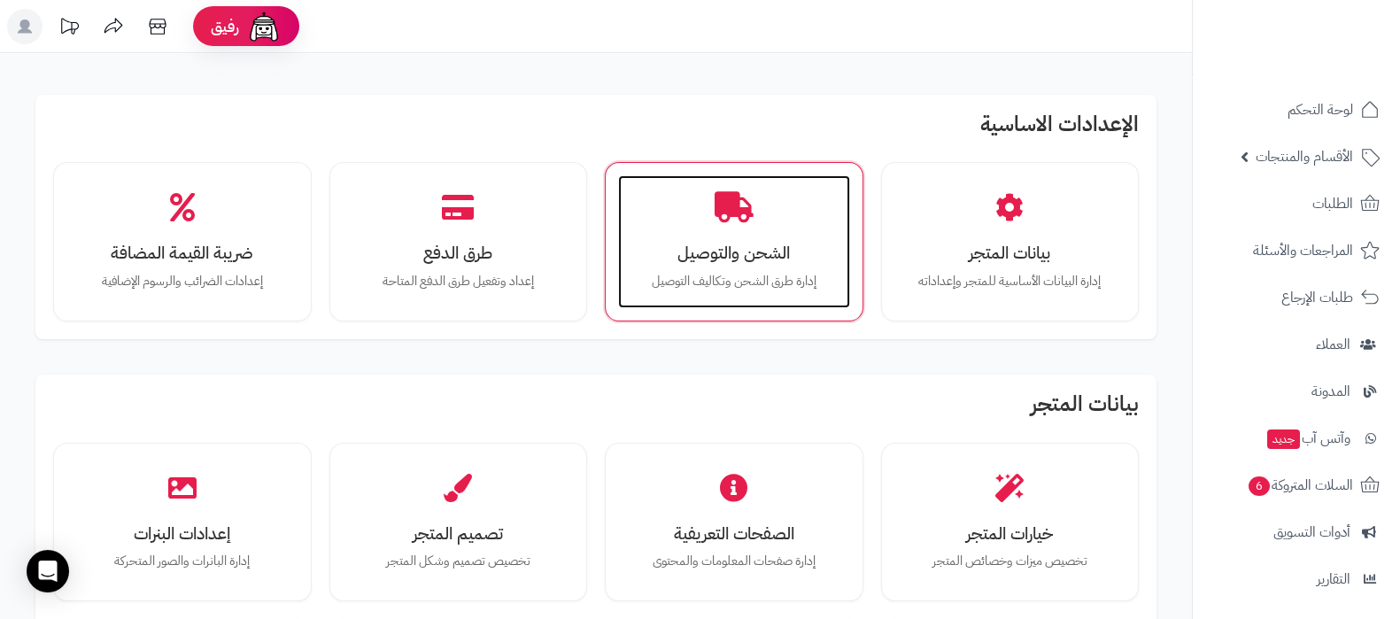
click at [722, 243] on h3 "الشحن والتوصيل" at bounding box center [734, 252] width 197 height 19
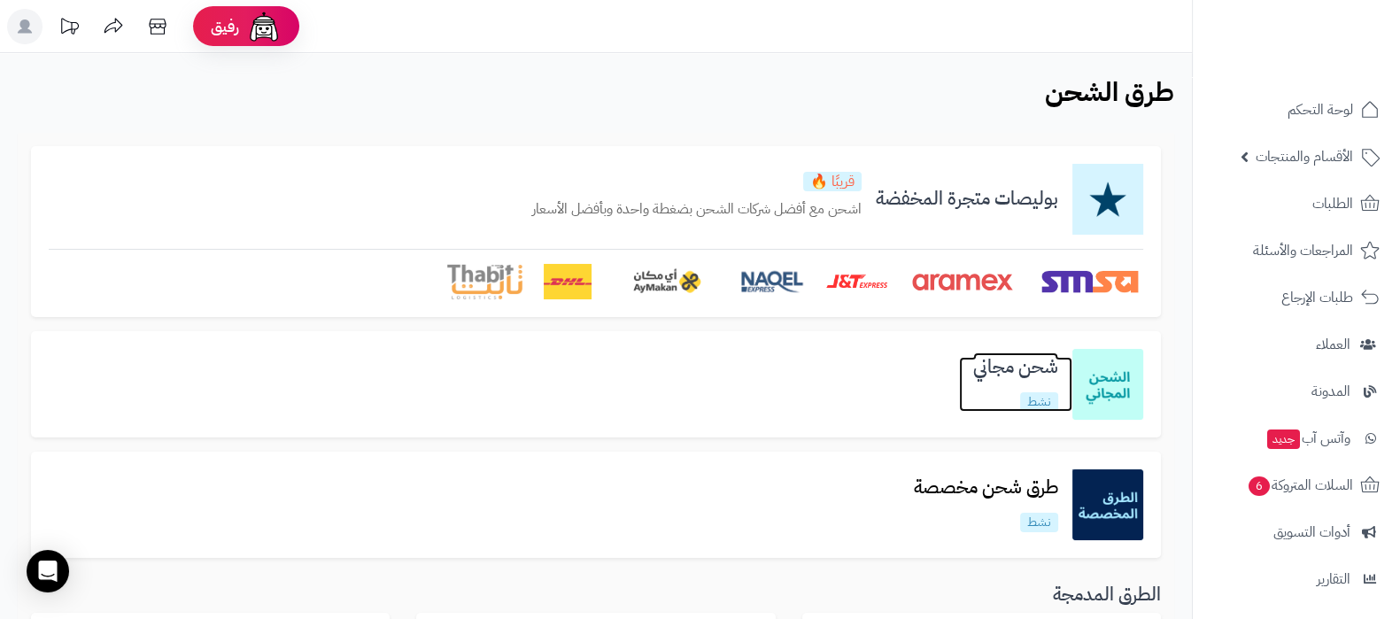
click at [992, 372] on h3 "شحن مجاني" at bounding box center [1015, 367] width 113 height 20
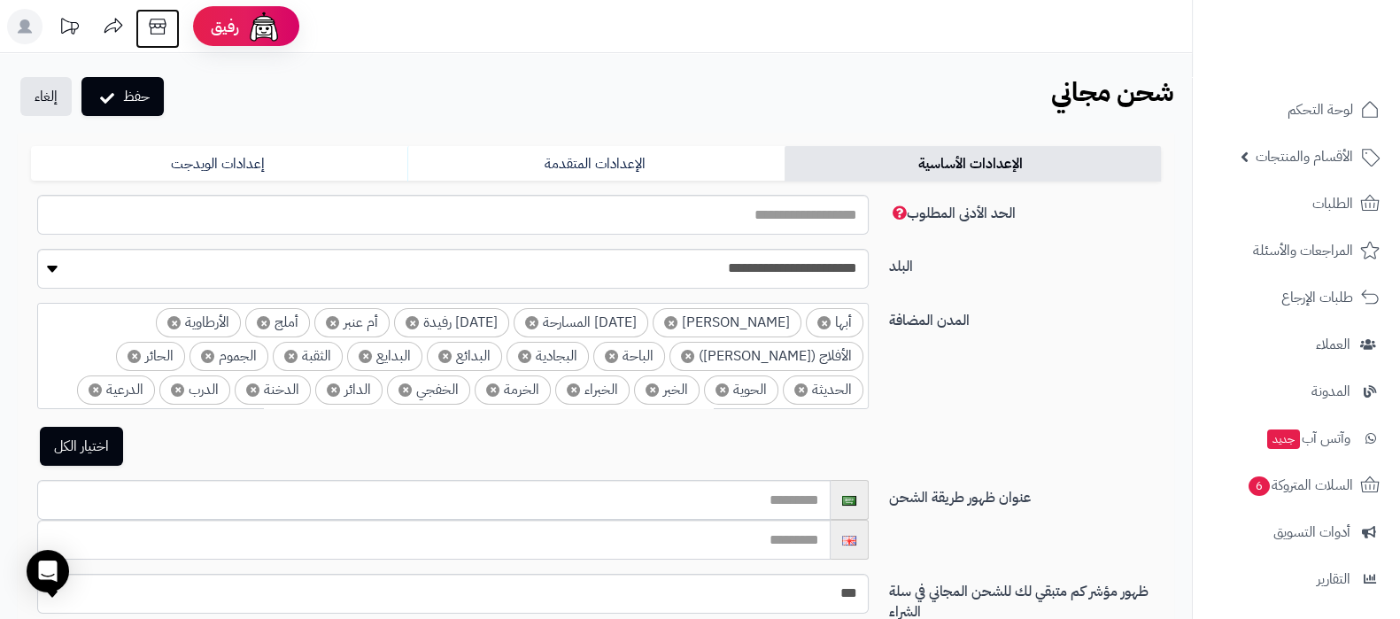
click at [154, 28] on icon at bounding box center [157, 26] width 35 height 35
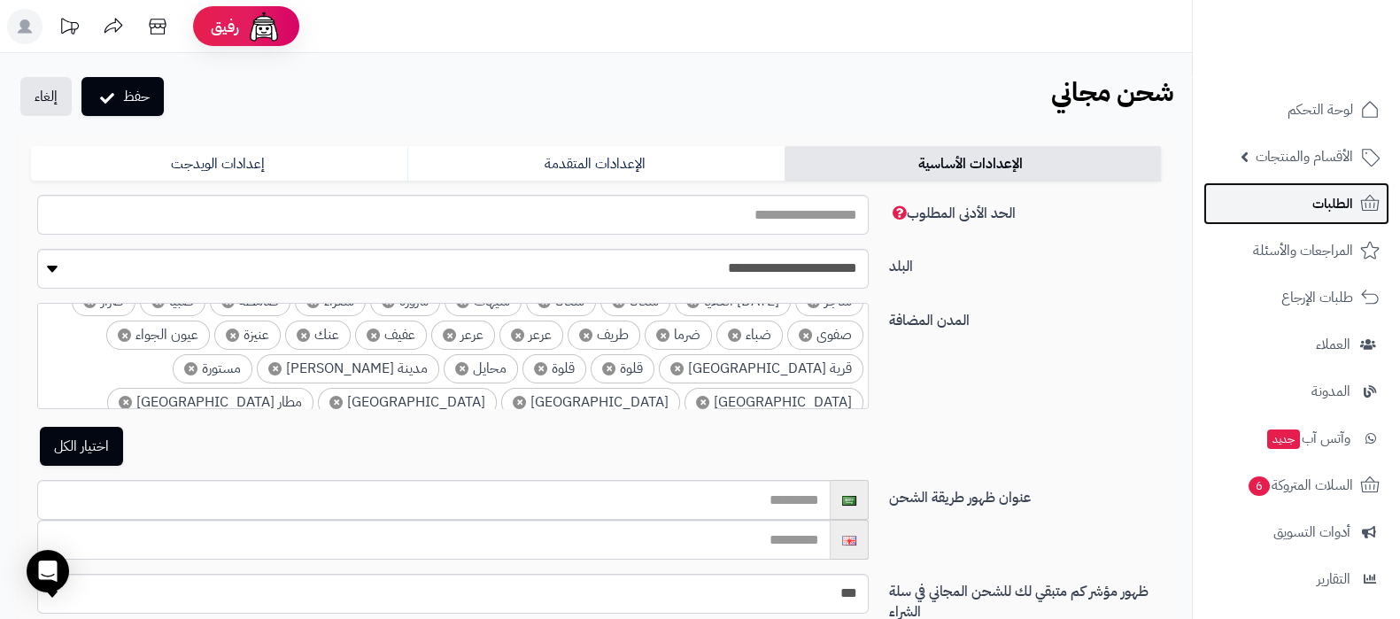
click at [1303, 194] on link "الطلبات" at bounding box center [1296, 203] width 186 height 42
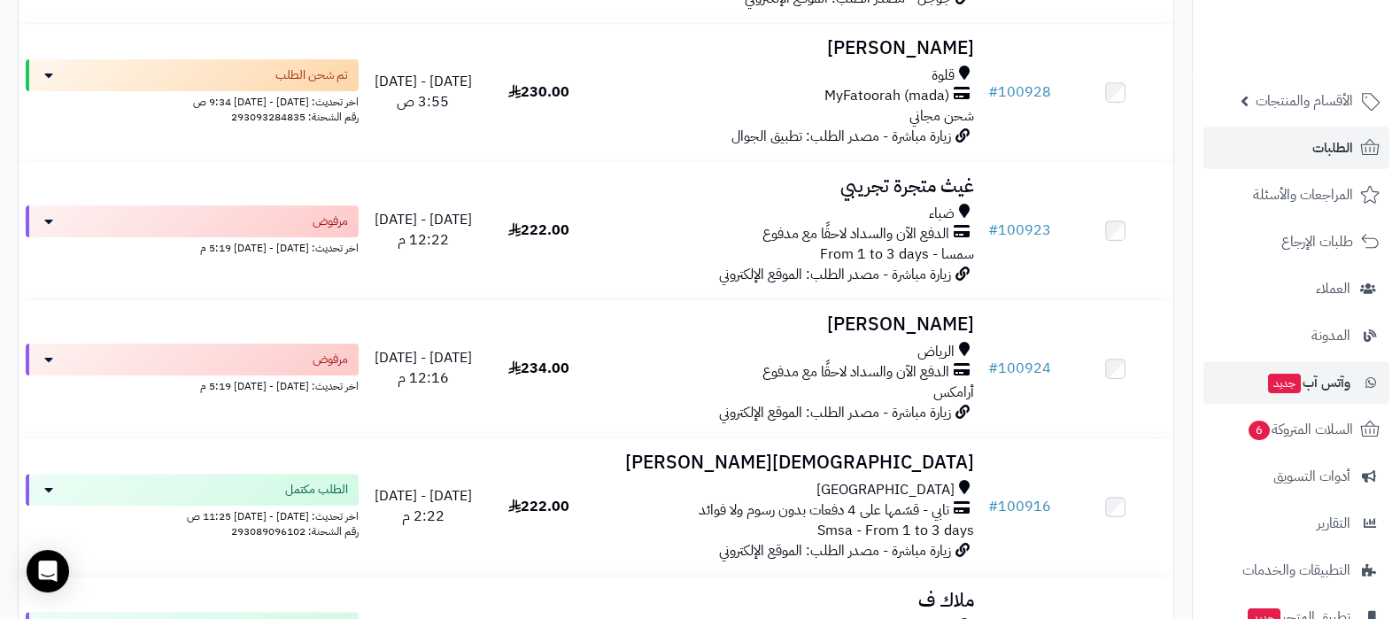
scroll to position [190, 0]
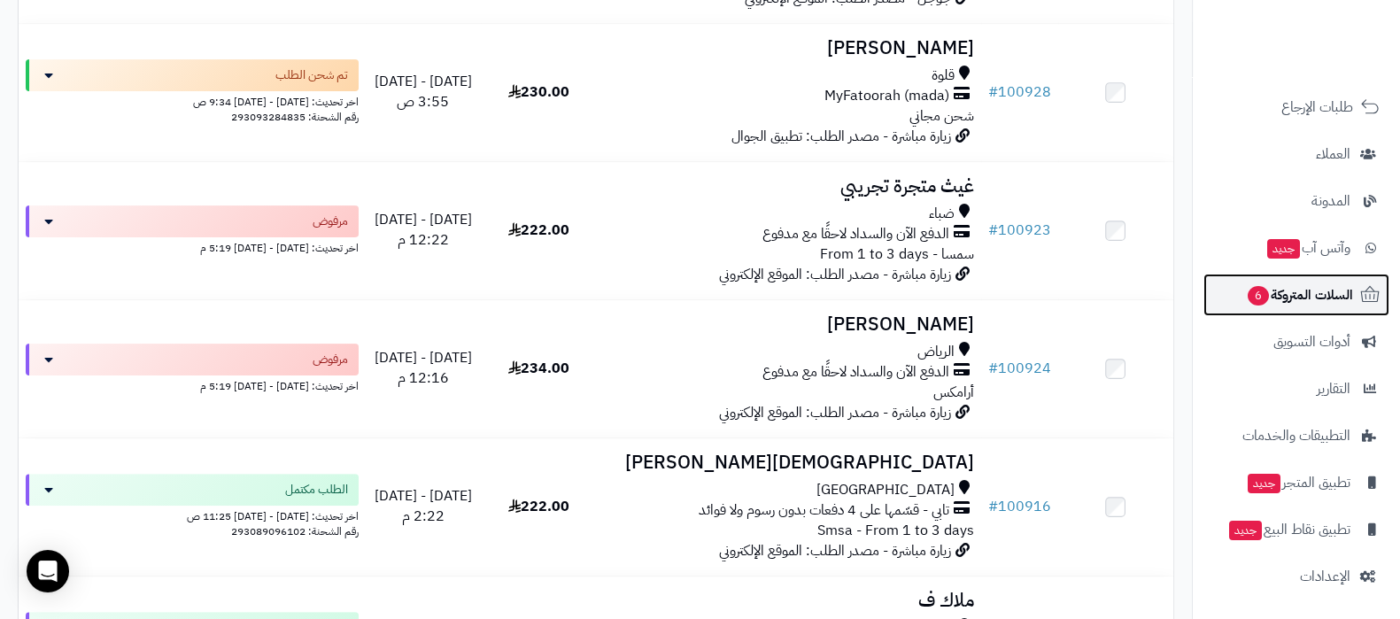
click at [1292, 310] on link "السلات المتروكة 6" at bounding box center [1296, 295] width 186 height 42
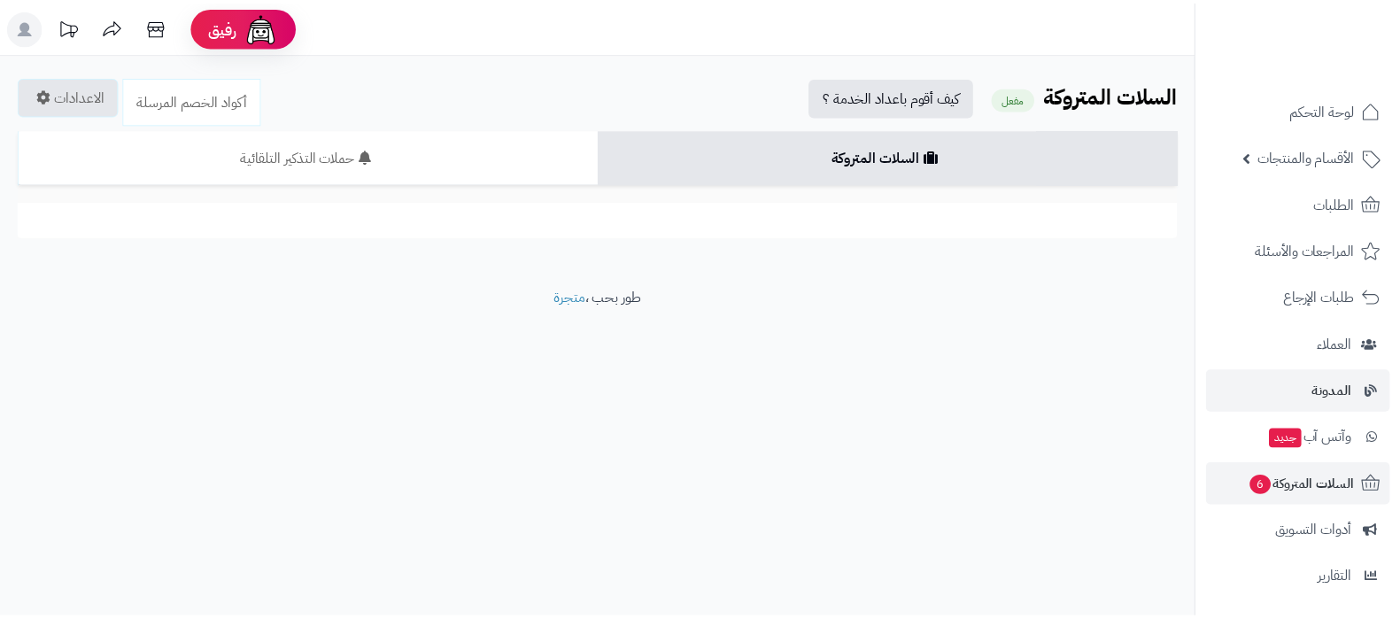
scroll to position [190, 0]
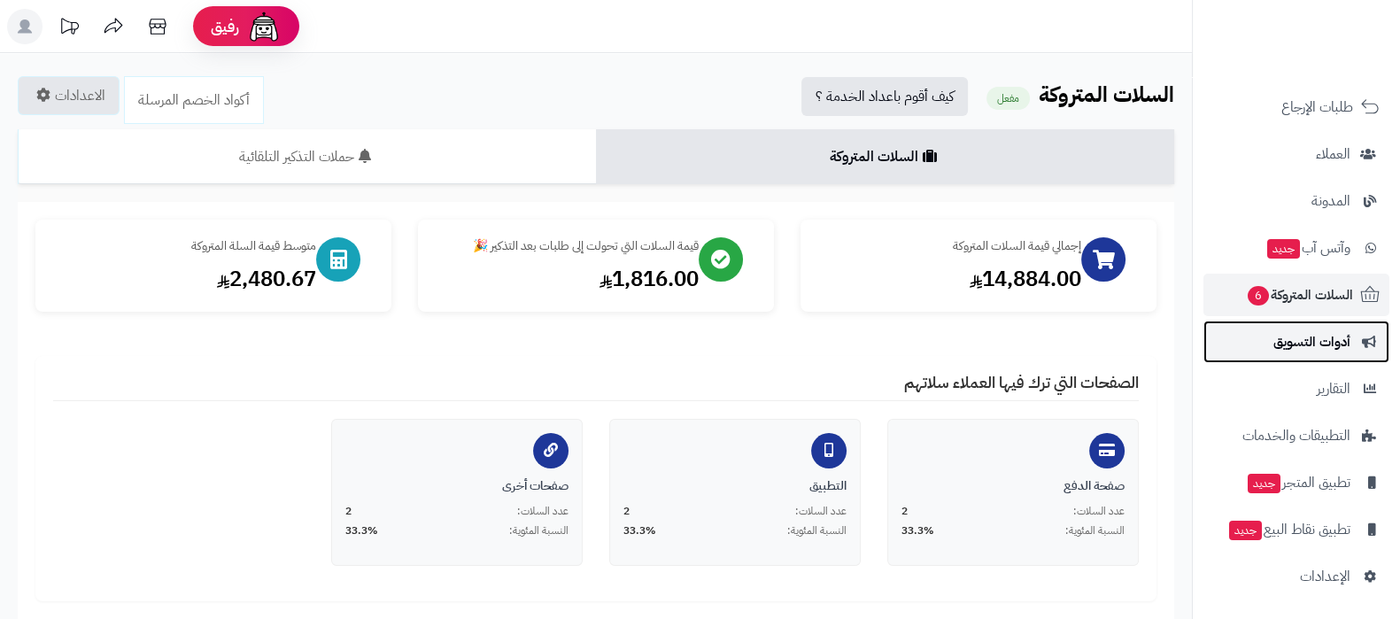
click at [1312, 329] on span "أدوات التسويق" at bounding box center [1311, 341] width 77 height 25
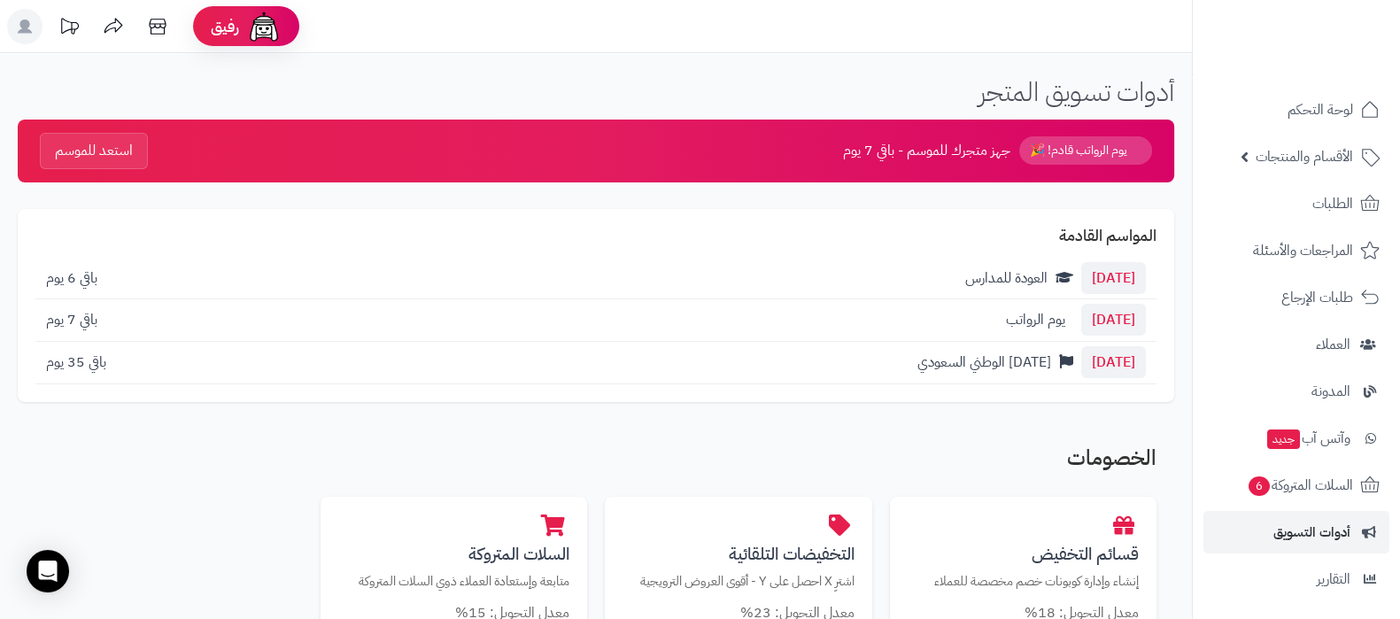
scroll to position [110, 0]
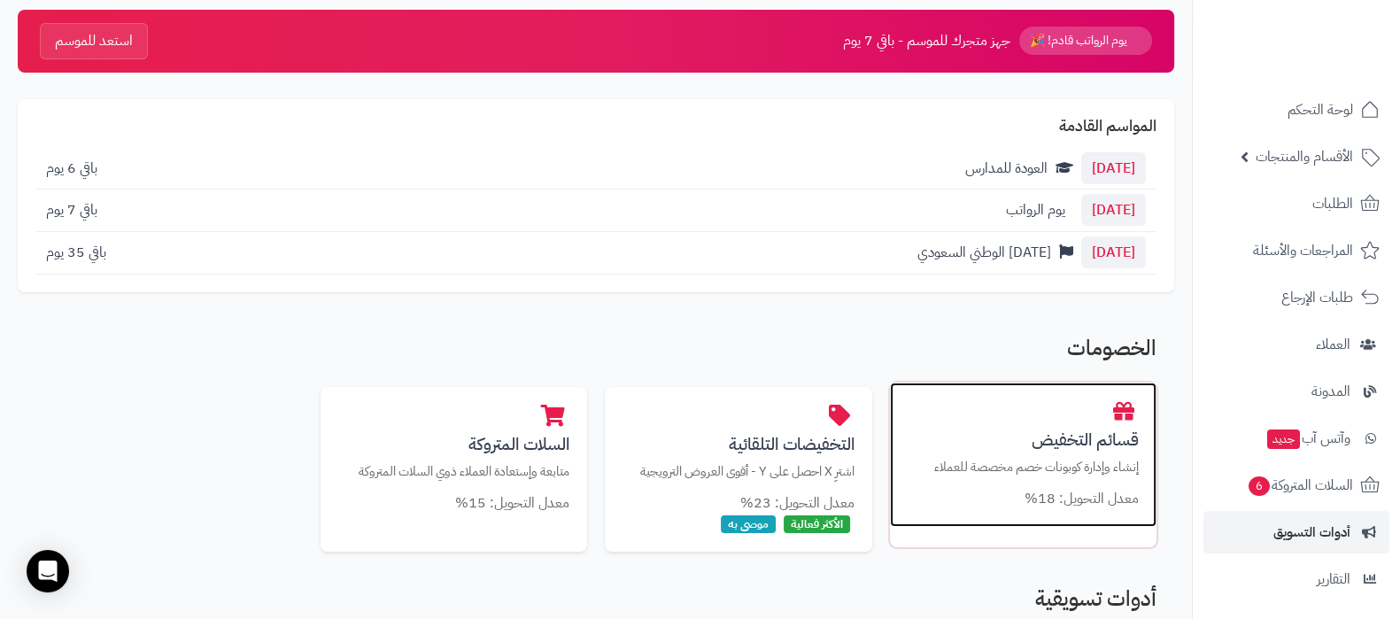
click at [1031, 430] on h3 "قسائم التخفيض" at bounding box center [1024, 439] width 232 height 19
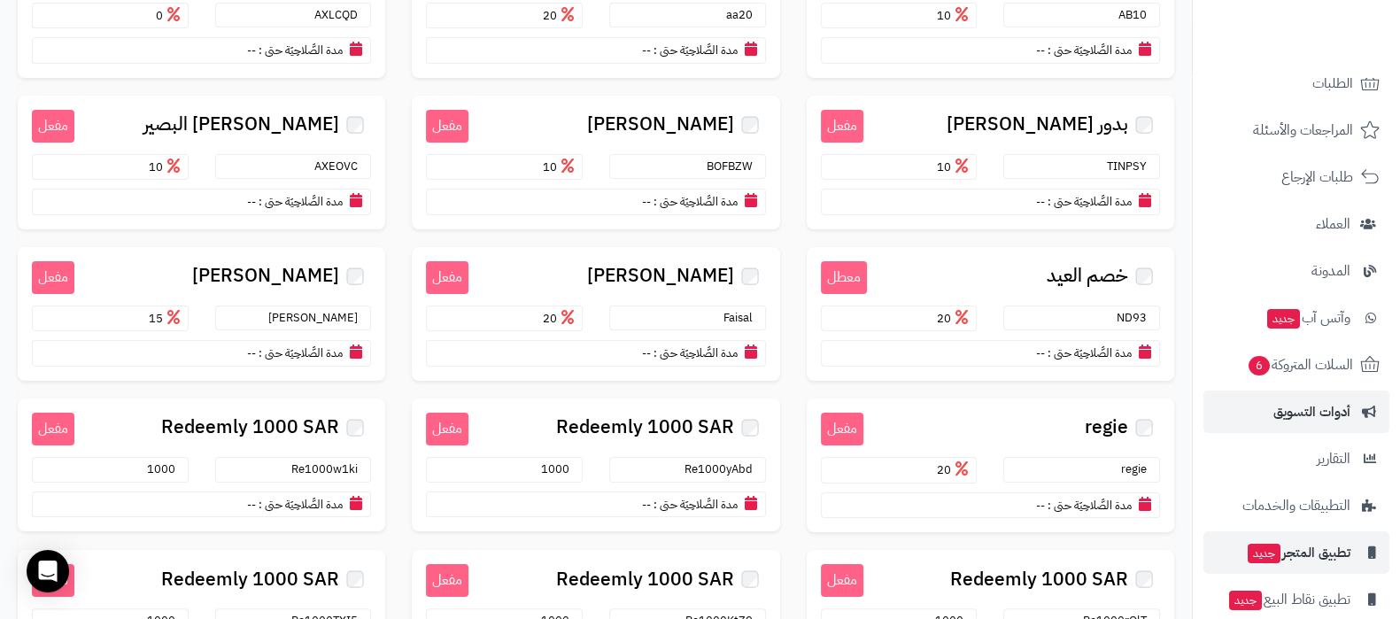
scroll to position [190, 0]
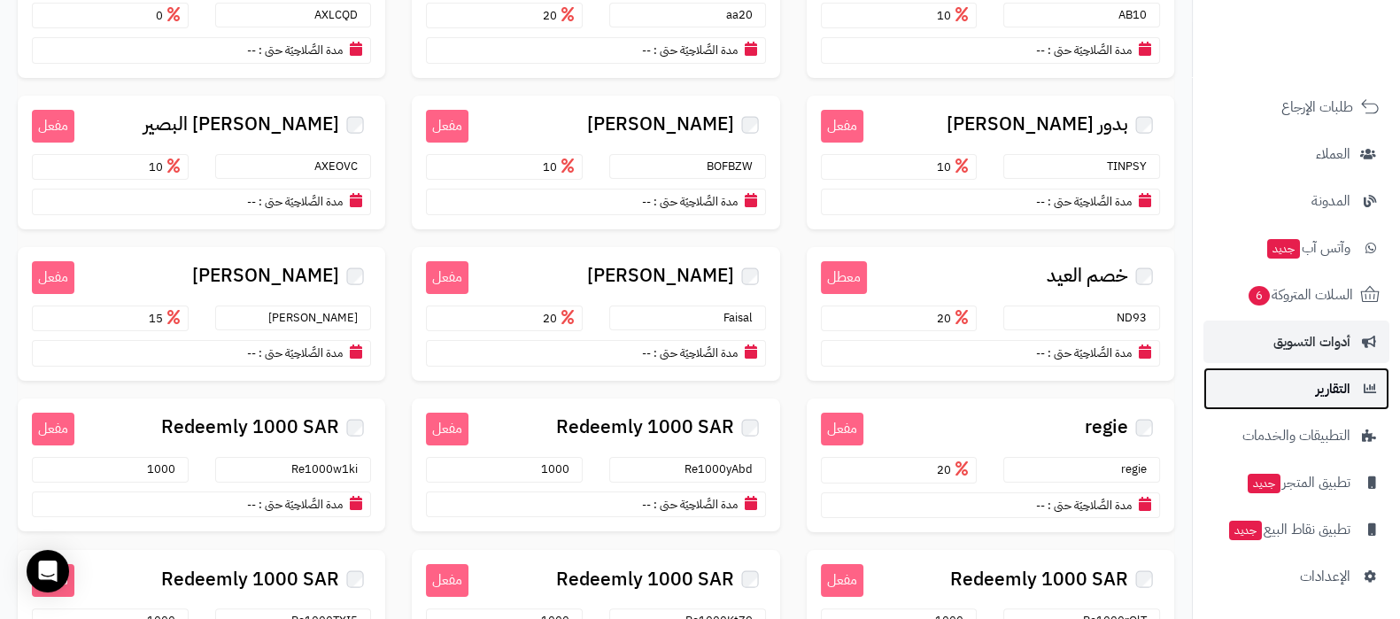
click at [1312, 386] on link "التقارير" at bounding box center [1296, 388] width 186 height 42
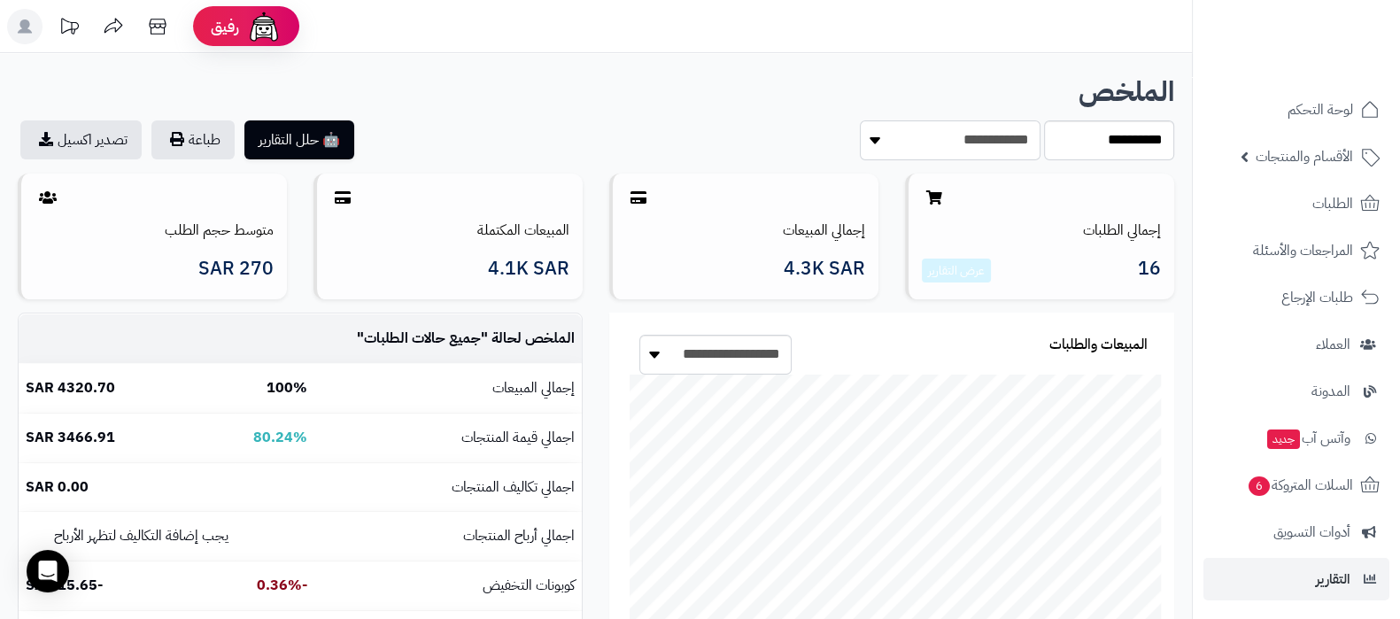
click at [971, 136] on select "**********" at bounding box center [950, 140] width 181 height 40
select select "**********"
click at [860, 120] on select "**********" at bounding box center [950, 140] width 181 height 40
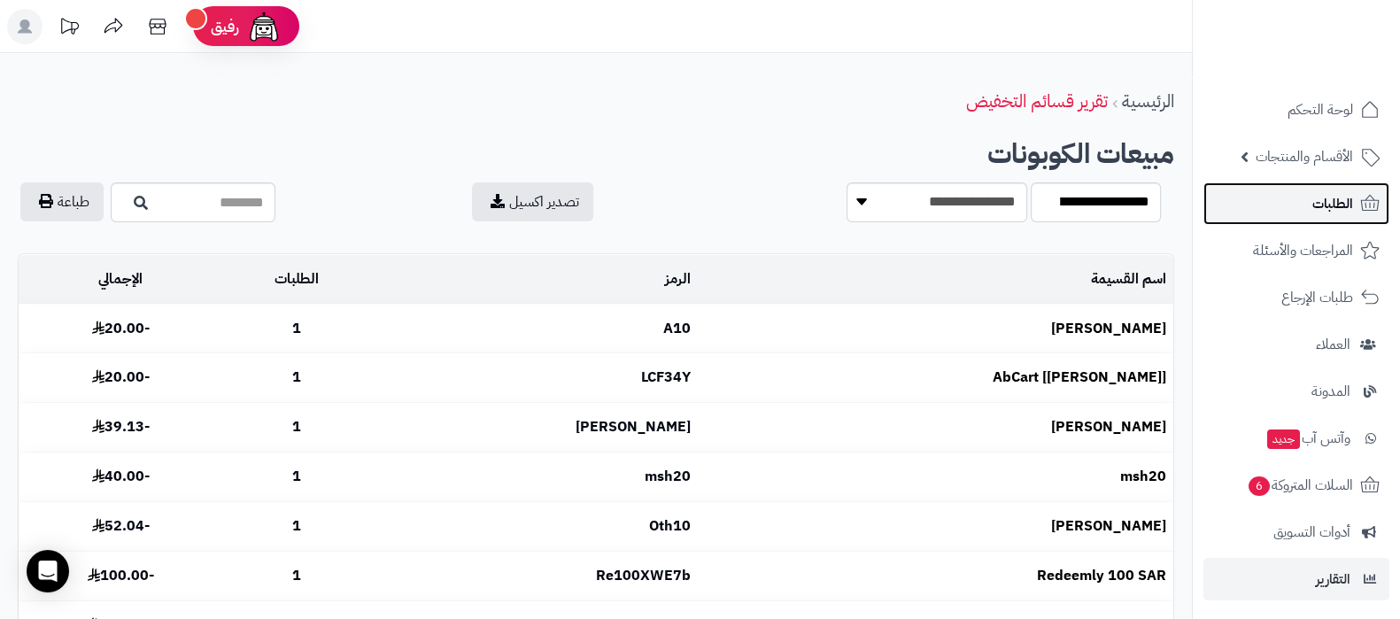
click at [1278, 214] on link "الطلبات" at bounding box center [1296, 203] width 186 height 42
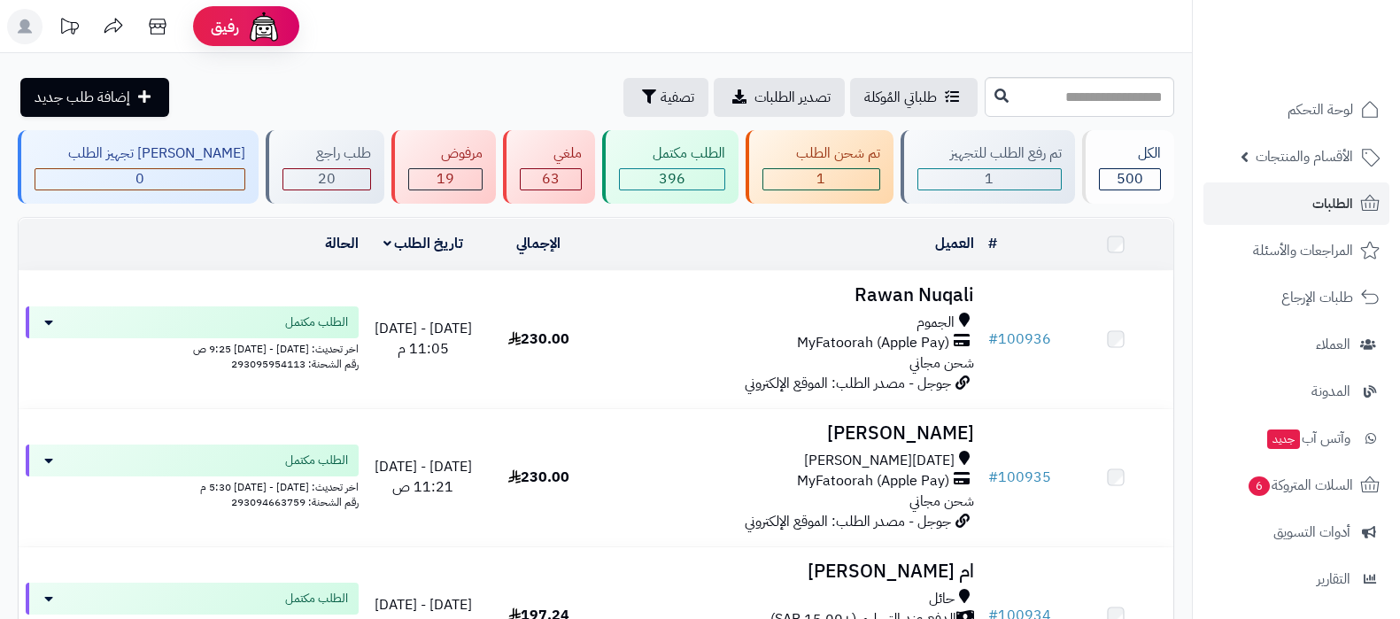
click at [865, 298] on h3 "Rawan Nuqali" at bounding box center [788, 295] width 370 height 20
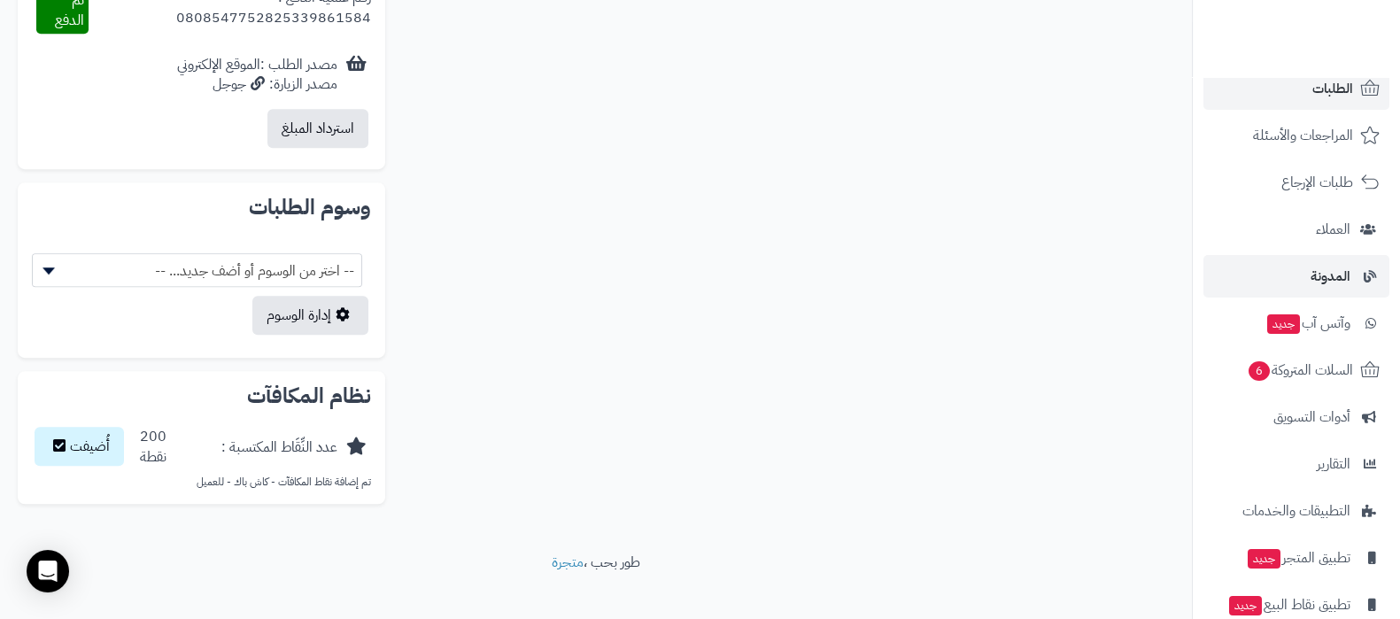
scroll to position [190, 0]
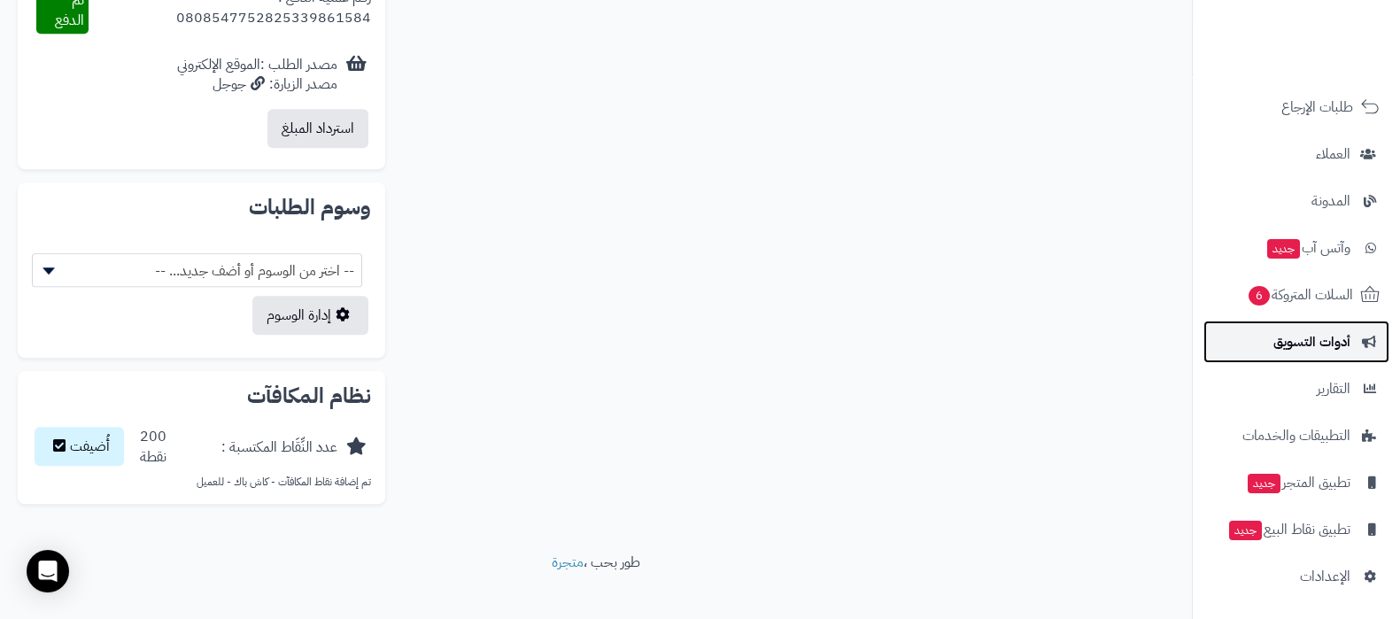
click at [1303, 334] on span "أدوات التسويق" at bounding box center [1311, 341] width 77 height 25
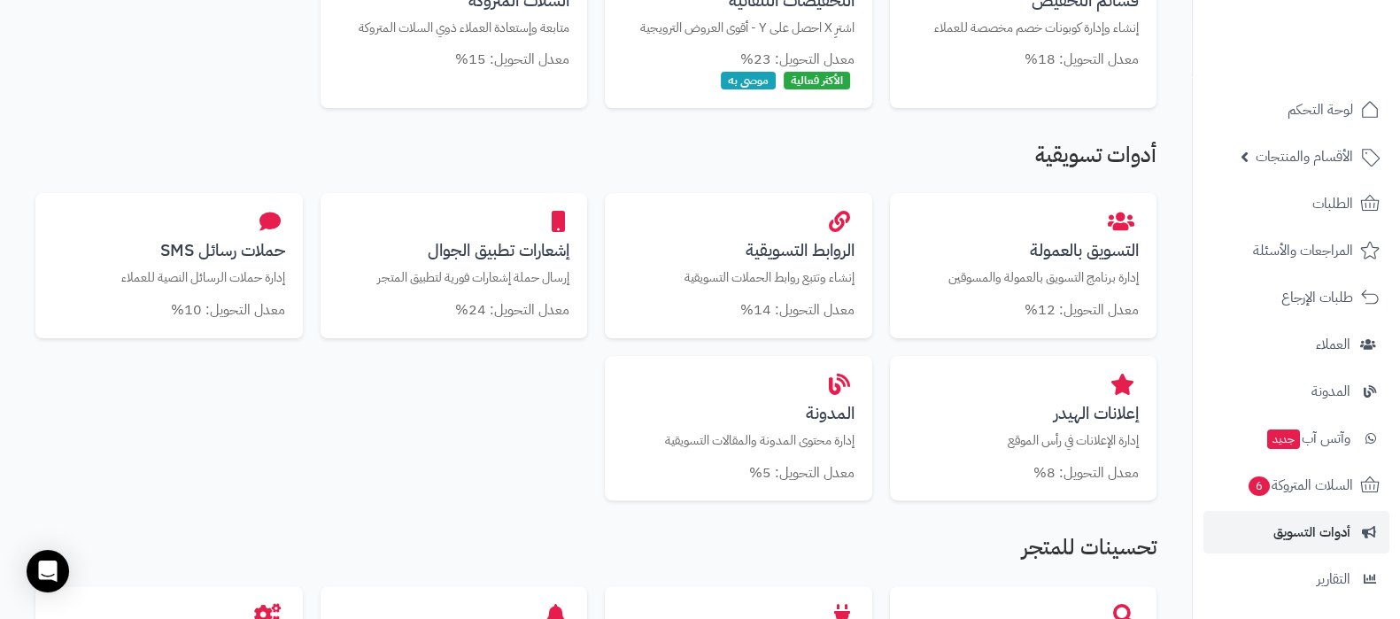
scroll to position [1107, 0]
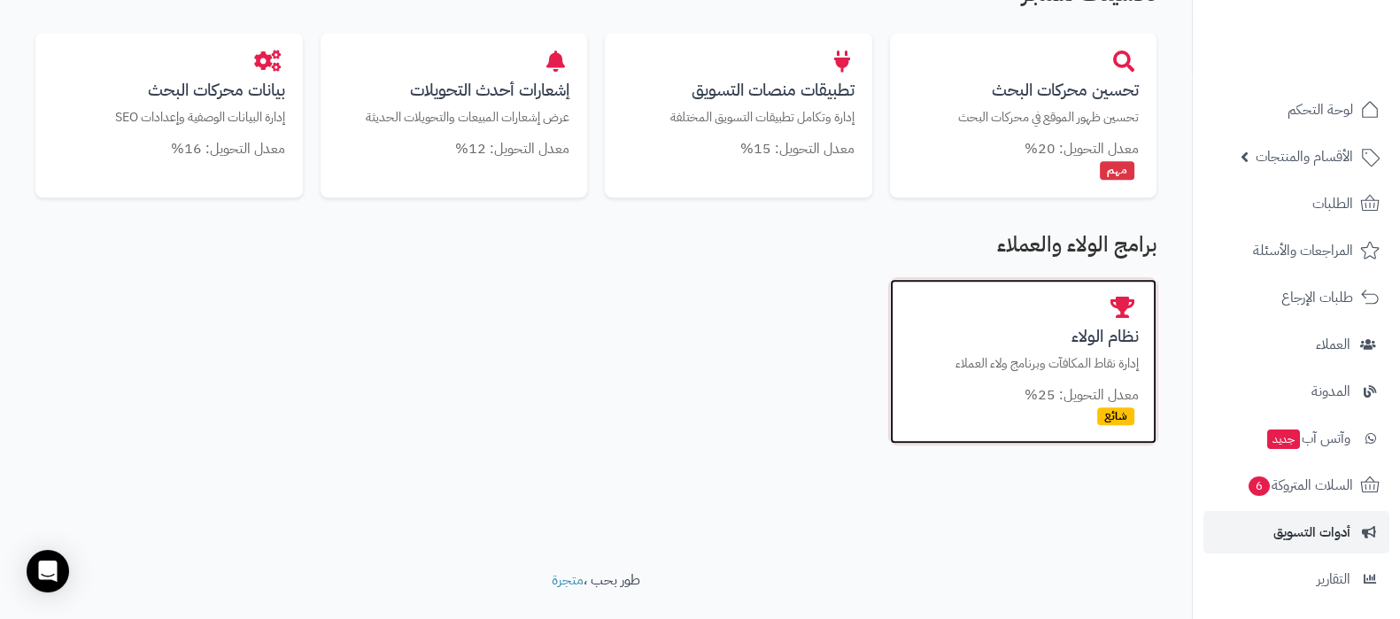
click at [1065, 334] on h3 "نظام الولاء" at bounding box center [1024, 336] width 232 height 19
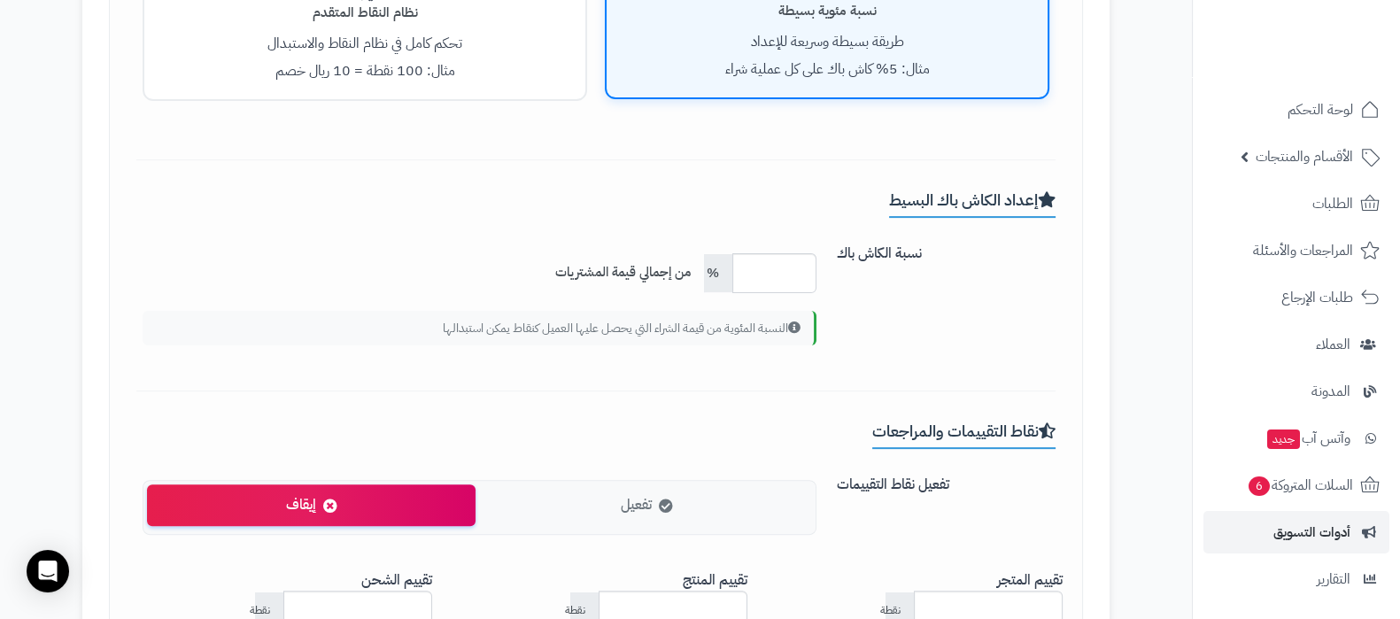
scroll to position [664, 0]
